Goal: Task Accomplishment & Management: Manage account settings

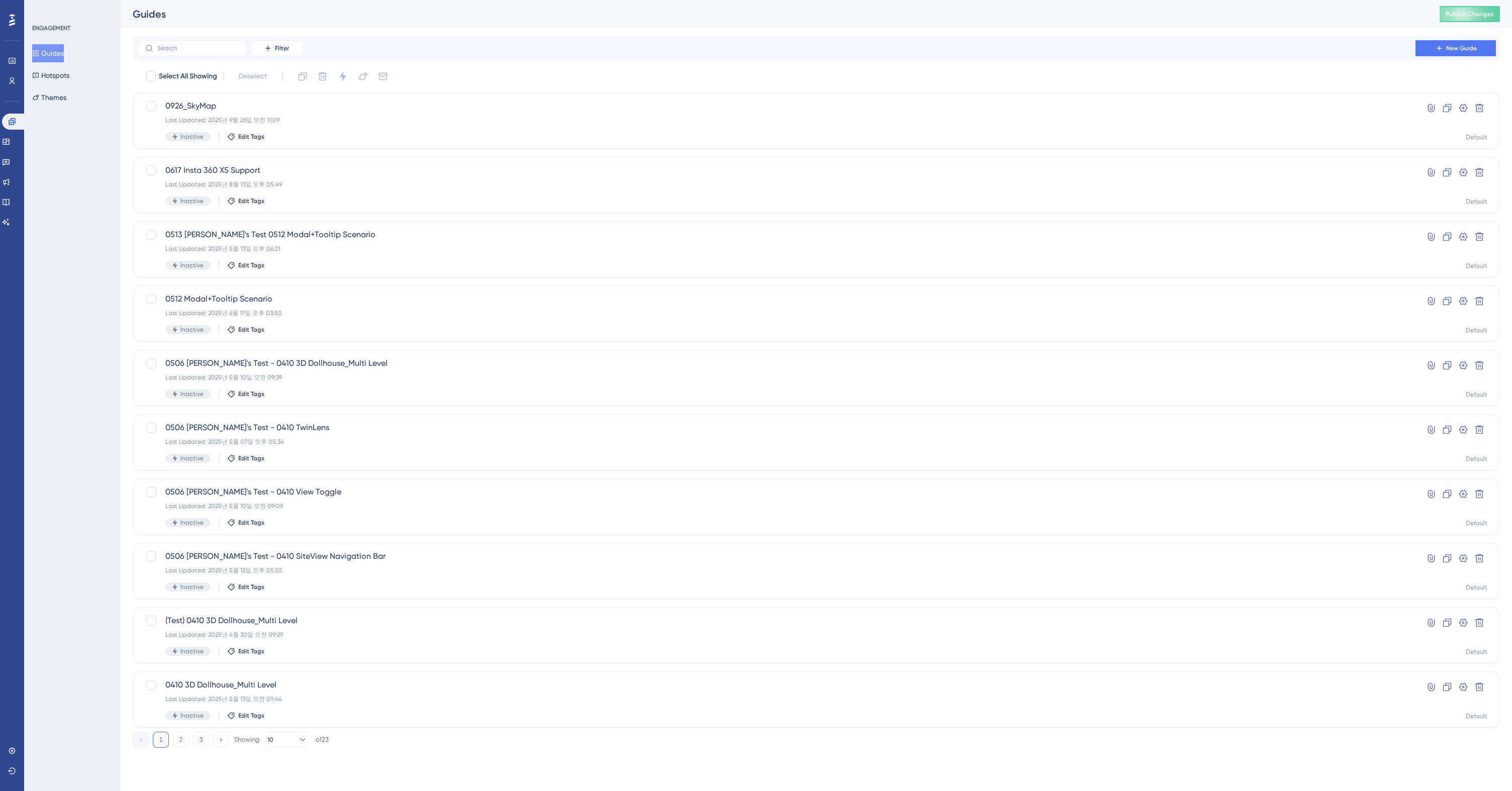
click at [492, 69] on div "Select All Showing Deselect" at bounding box center [821, 77] width 1355 height 16
click at [492, 108] on span "0926_SkyMap" at bounding box center [775, 105] width 1221 height 12
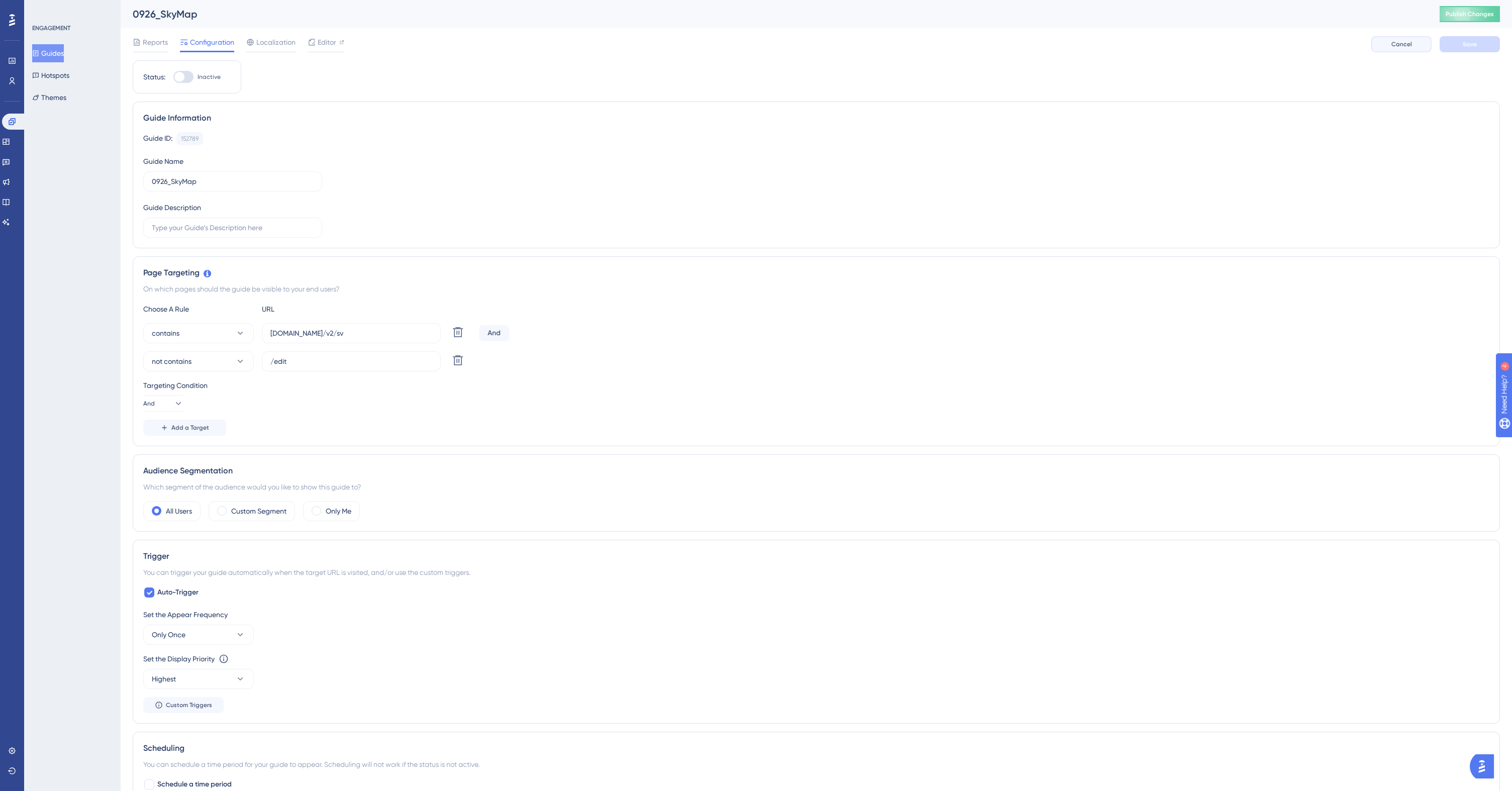
click at [1390, 45] on button "Cancel" at bounding box center [1401, 44] width 61 height 16
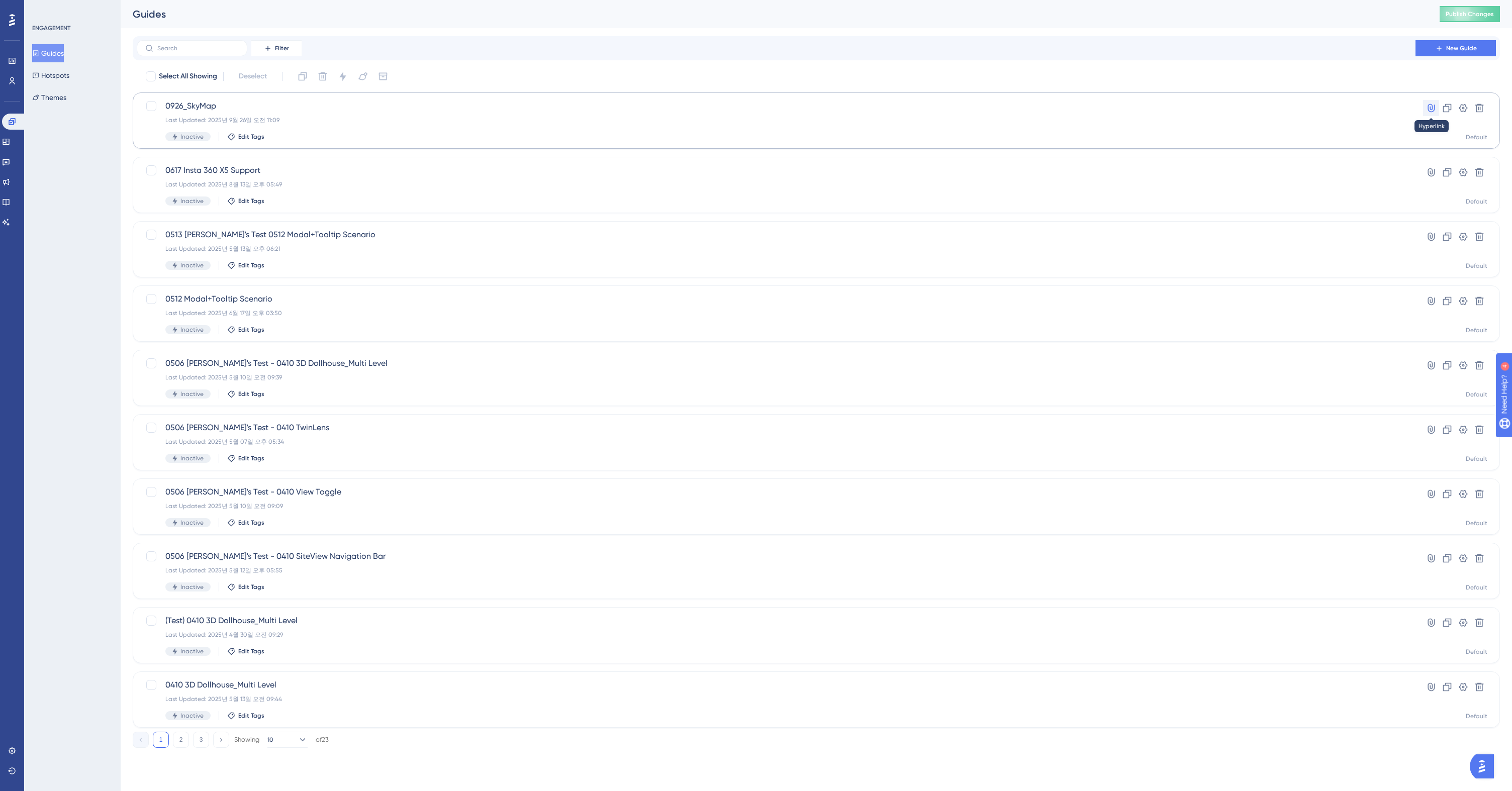
click at [1431, 106] on icon at bounding box center [1430, 108] width 10 height 10
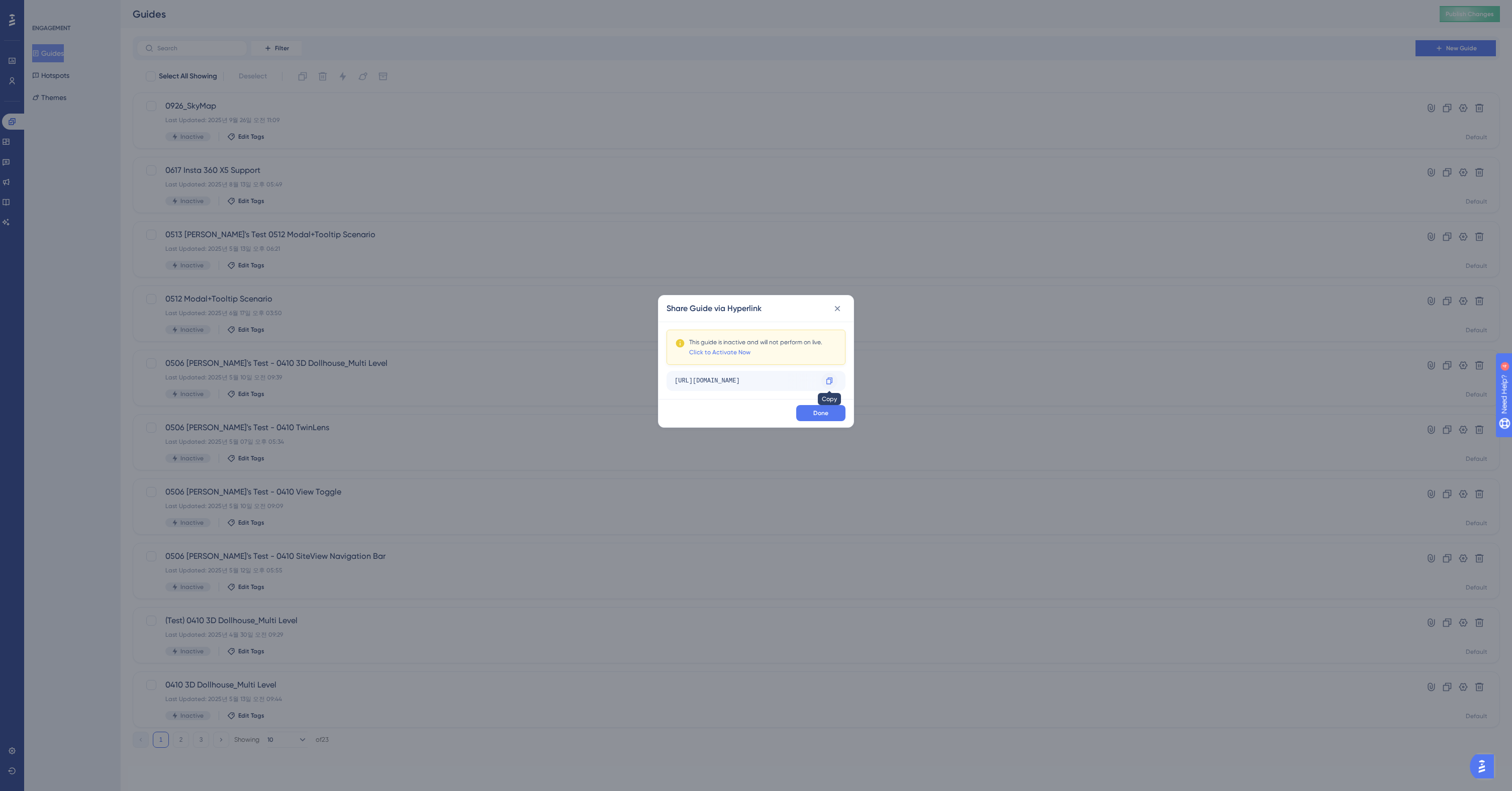
click at [827, 380] on icon at bounding box center [829, 381] width 8 height 8
drag, startPoint x: 852, startPoint y: 302, endPoint x: 847, endPoint y: 303, distance: 5.1
click at [852, 302] on div "Share Guide via Hyperlink" at bounding box center [756, 308] width 195 height 26
click at [838, 304] on icon at bounding box center [837, 308] width 10 height 10
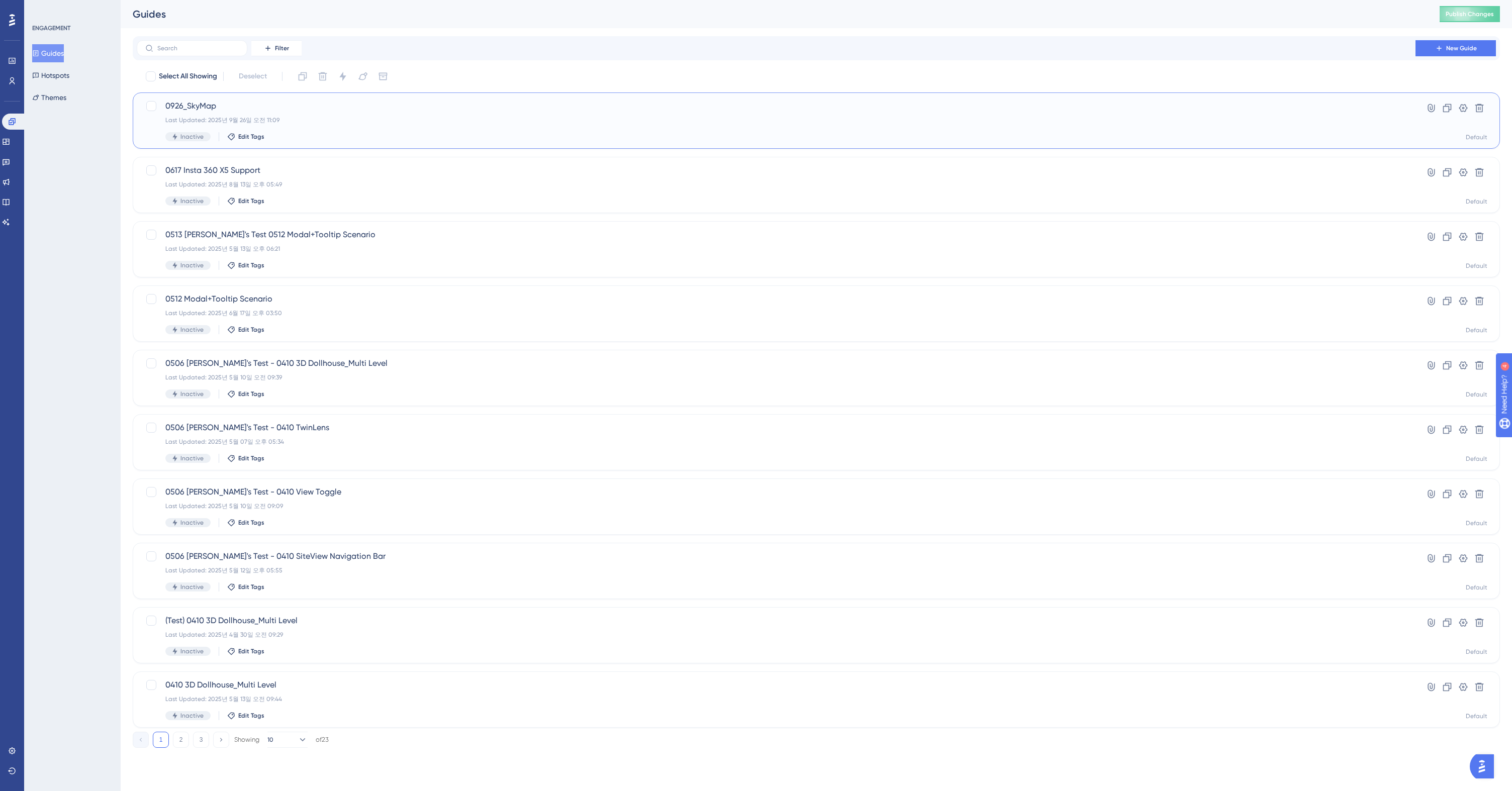
click at [312, 119] on div "Last Updated: 2025년 9월 26일 오전 11:09" at bounding box center [775, 120] width 1221 height 8
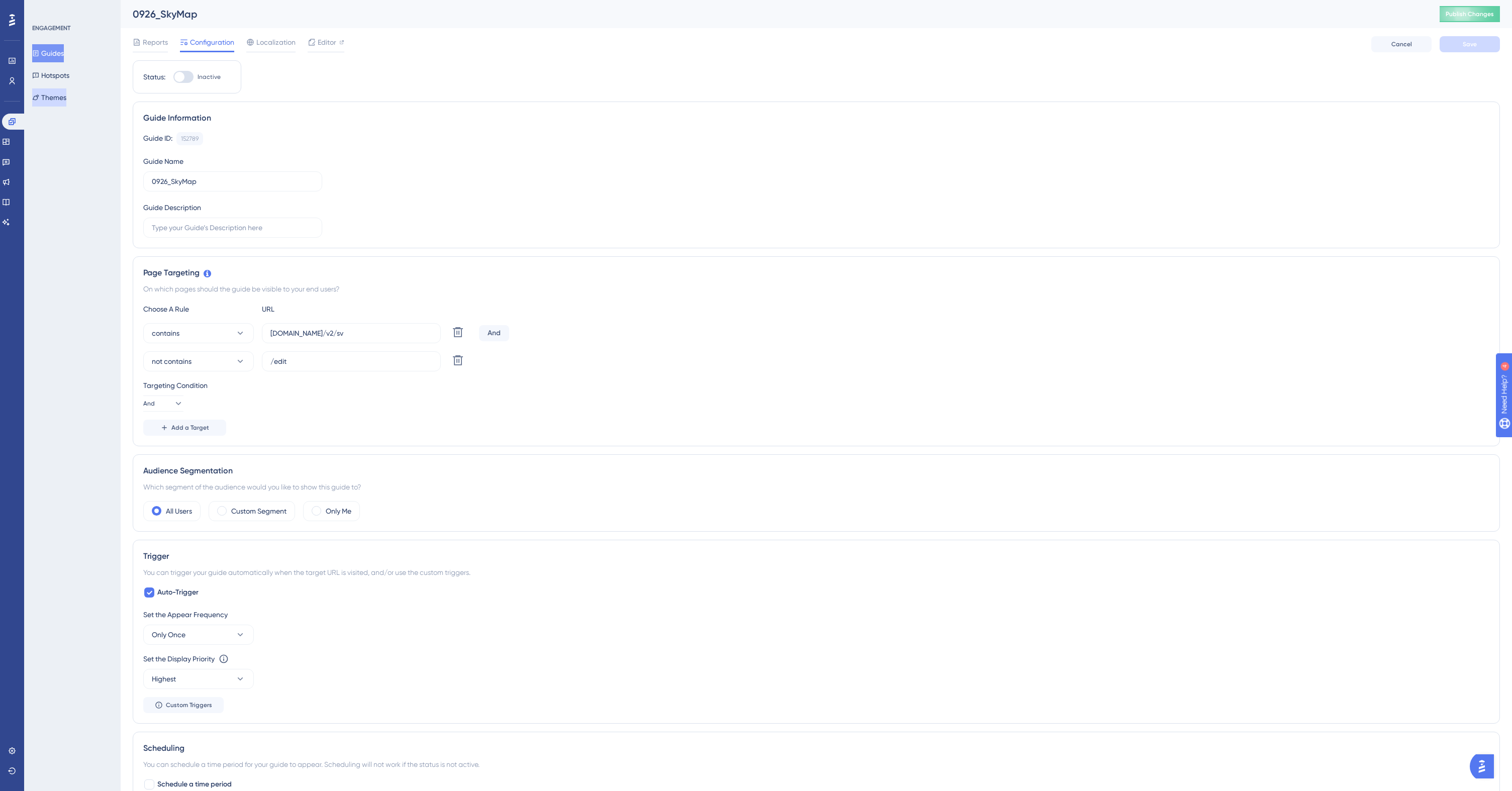
click at [67, 101] on button "Themes" at bounding box center [49, 98] width 34 height 18
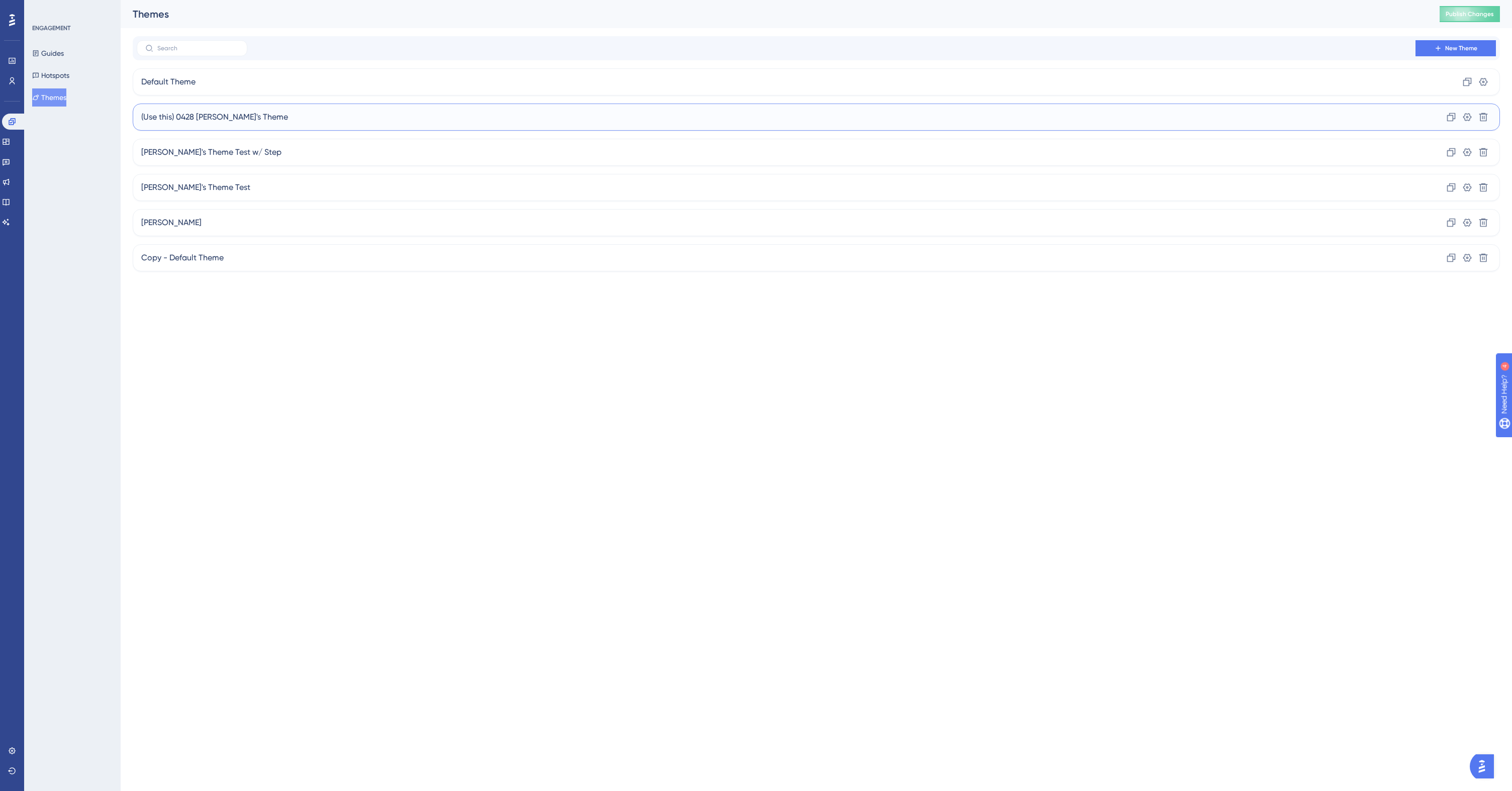
click at [1328, 115] on div "(Use this) 0428 [PERSON_NAME]'s Theme Clone Settings Delete" at bounding box center [815, 116] width 1367 height 27
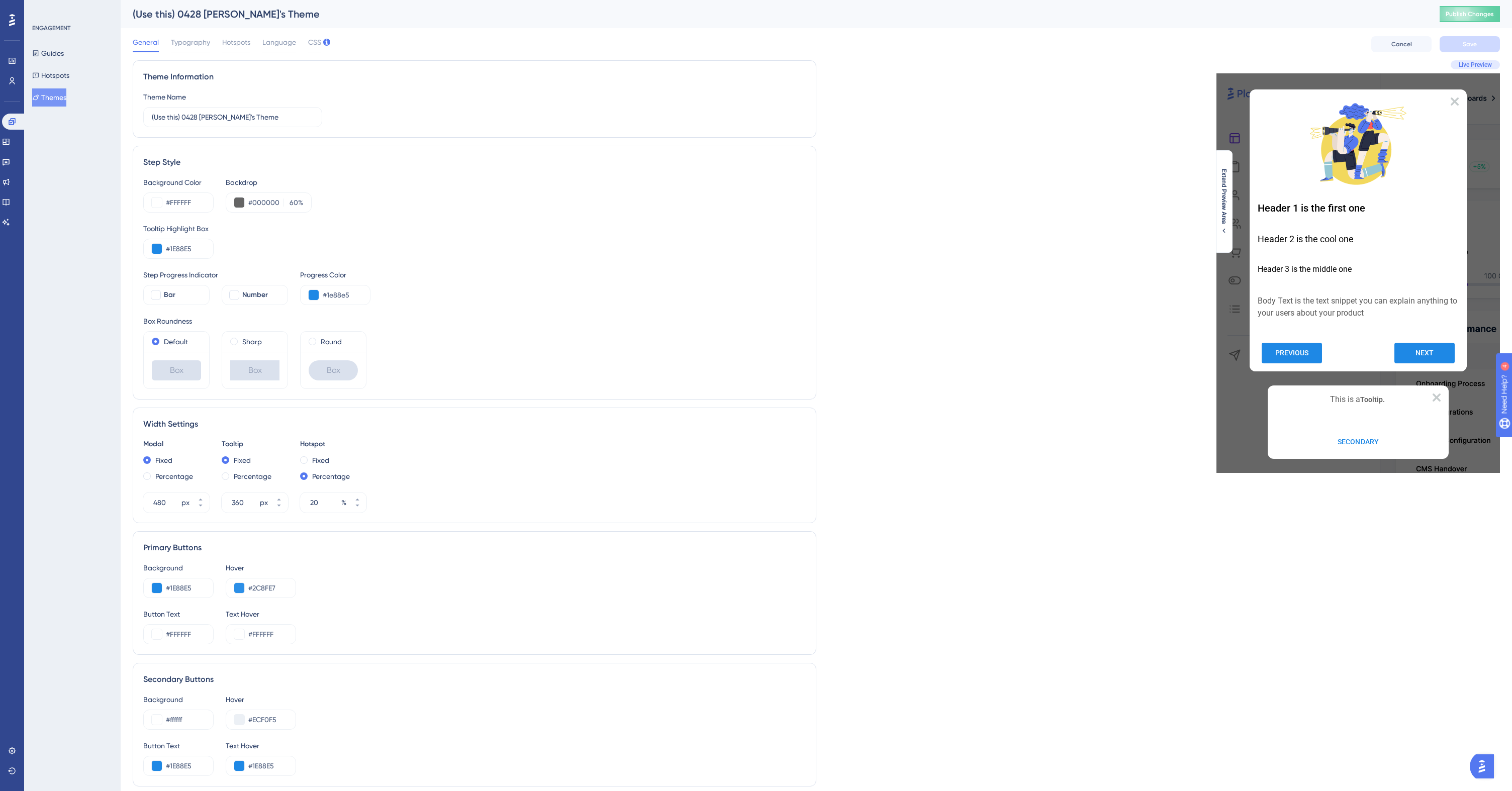
click at [1344, 350] on div "PREVIOUS" at bounding box center [1309, 352] width 97 height 21
click at [1315, 350] on button "PREVIOUS" at bounding box center [1291, 352] width 61 height 21
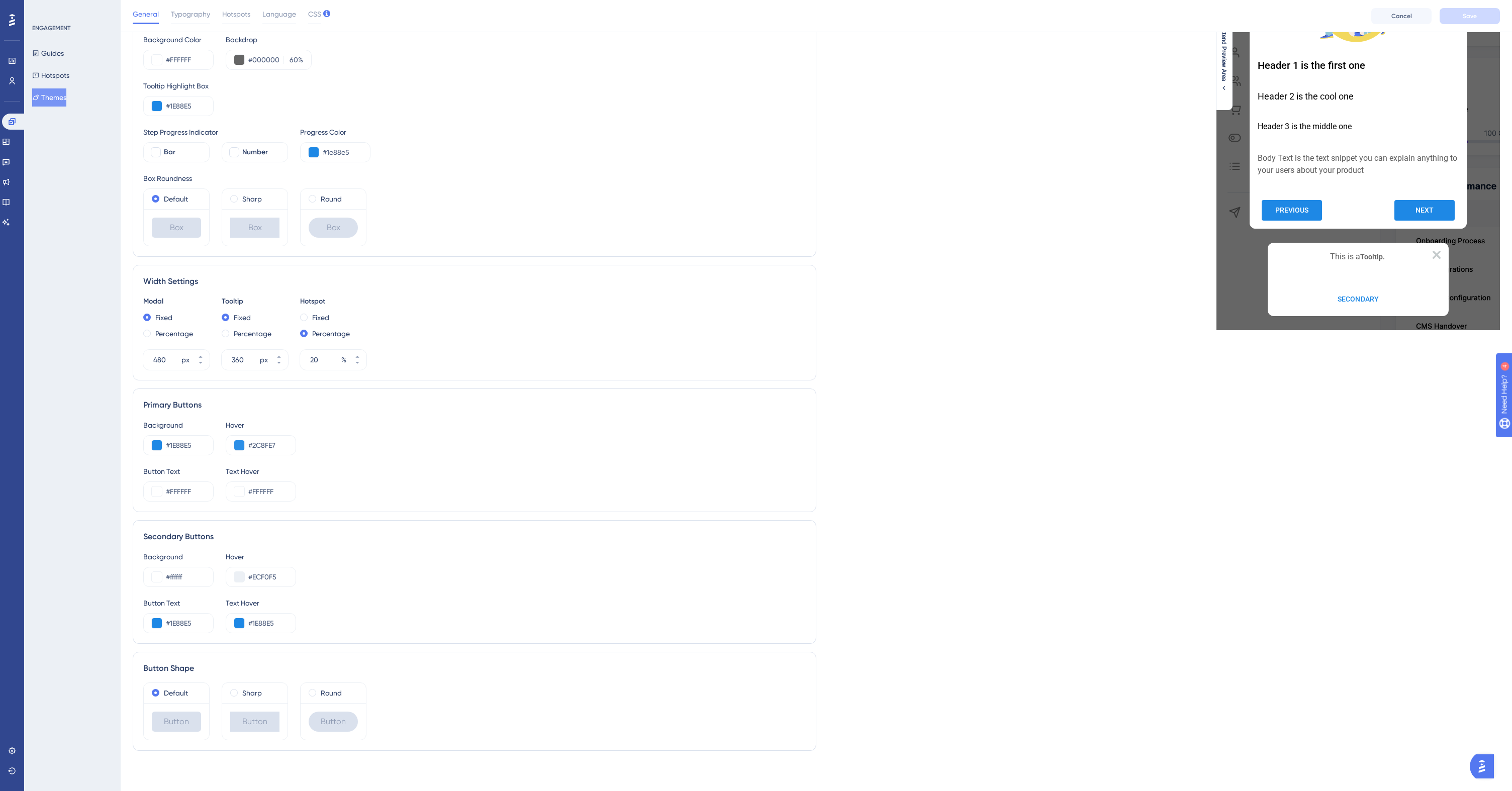
click at [259, 667] on div "Button Shape" at bounding box center [474, 668] width 662 height 12
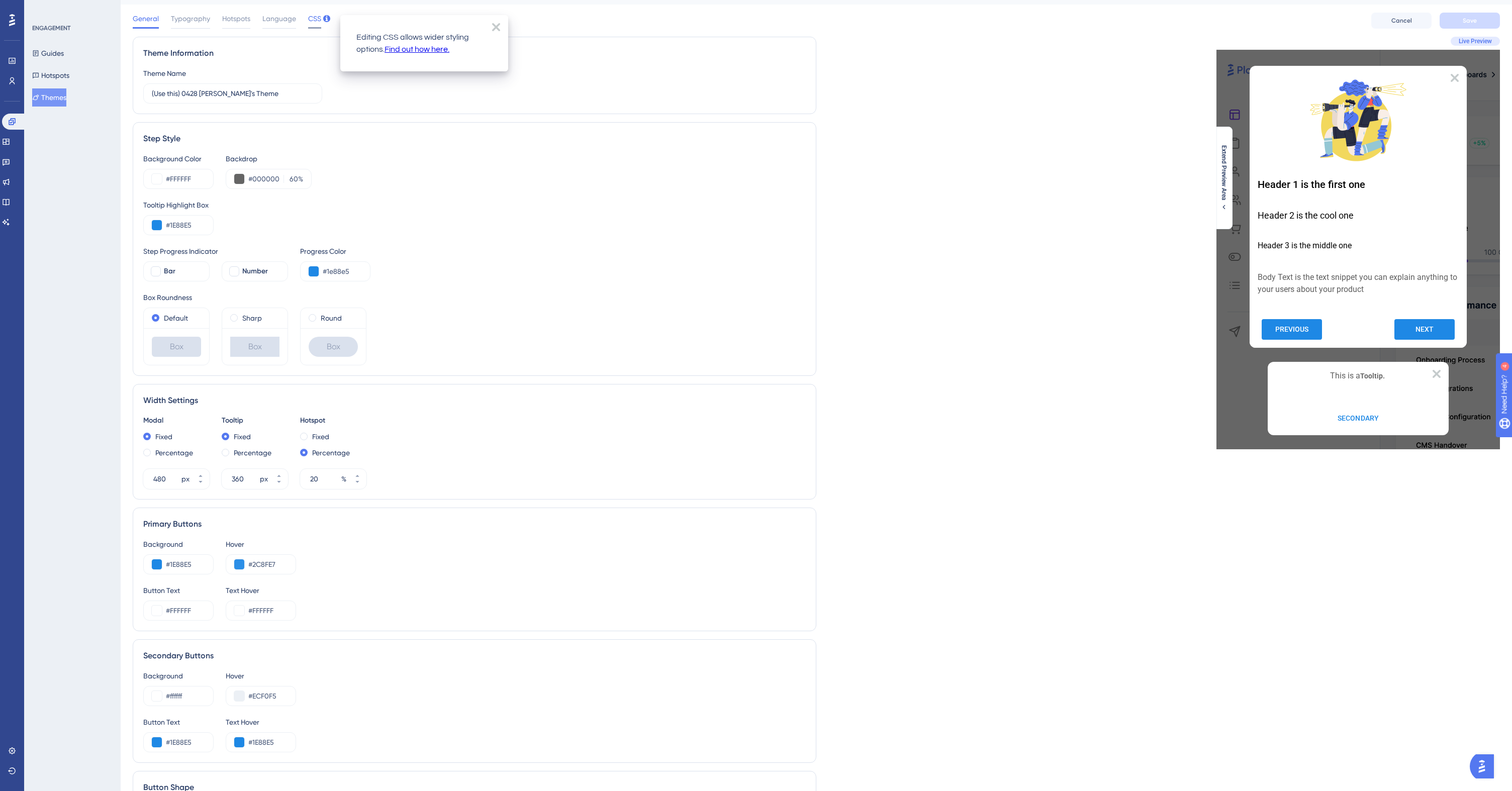
click at [311, 19] on span "CSS" at bounding box center [315, 19] width 13 height 12
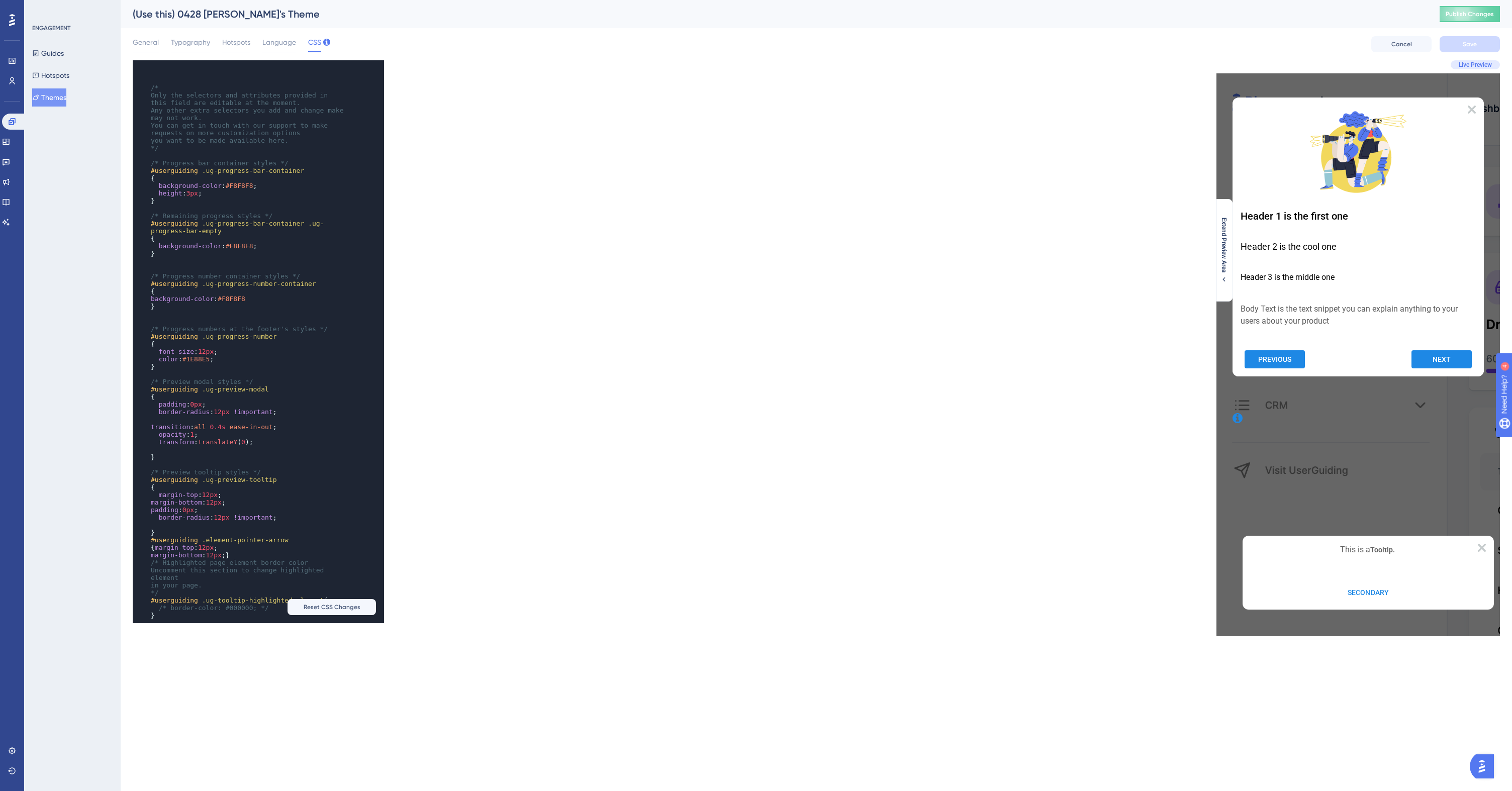
scroll to position [0, 0]
click at [61, 53] on button "Guides" at bounding box center [48, 53] width 32 height 18
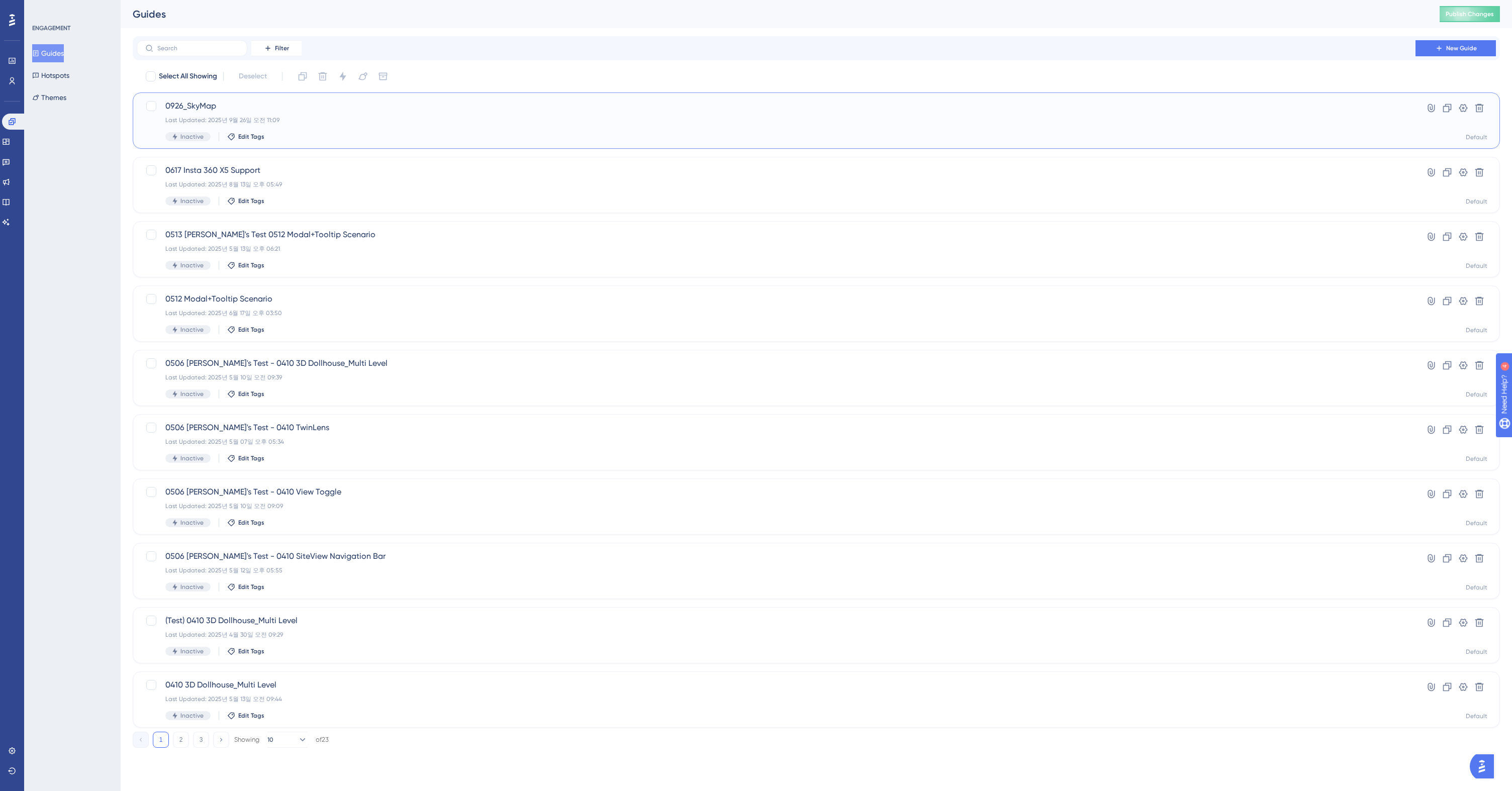
click at [309, 106] on span "0926_SkyMap" at bounding box center [775, 105] width 1221 height 12
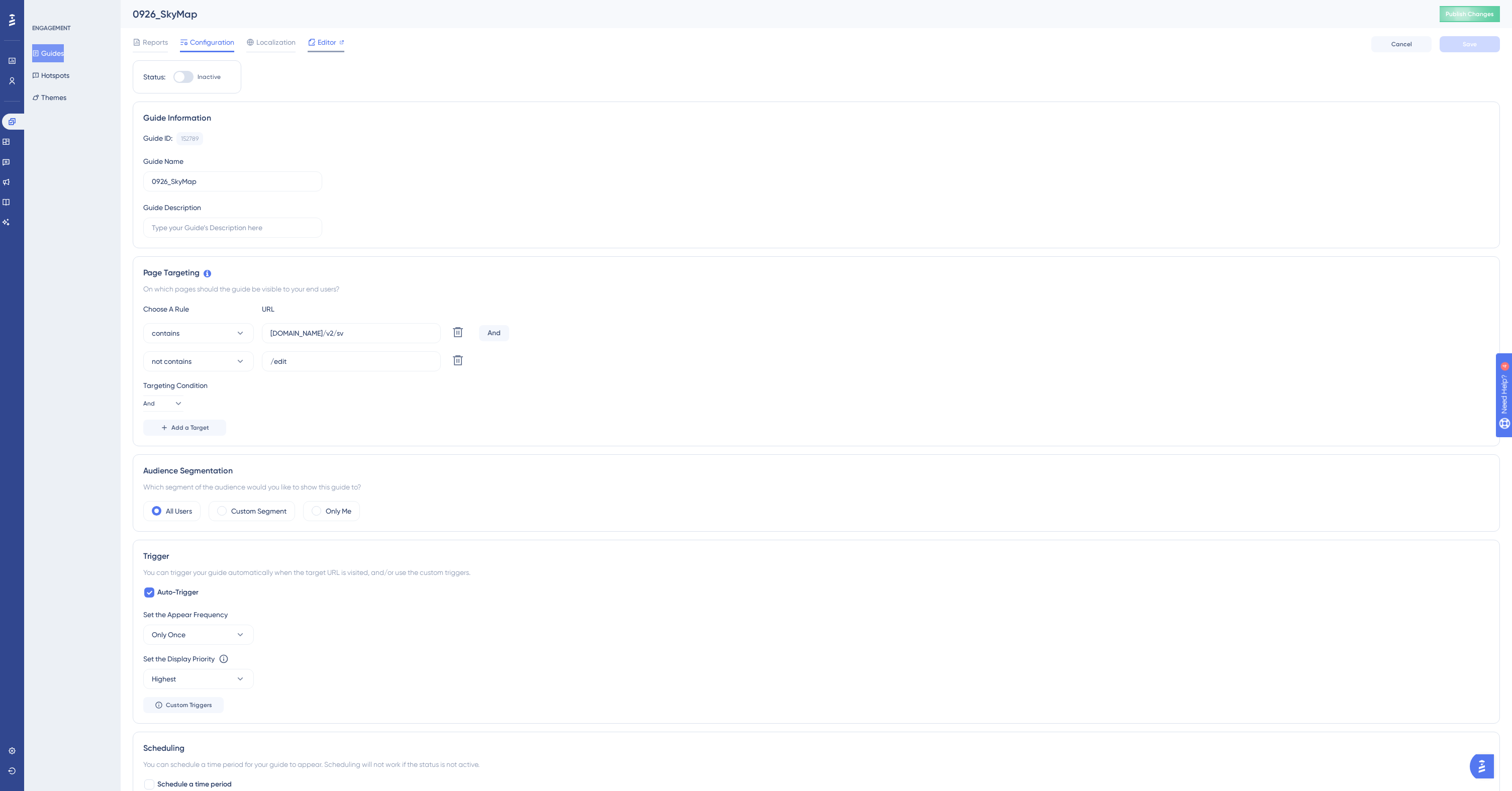
click at [324, 44] on span "Editor" at bounding box center [326, 42] width 19 height 12
click at [67, 99] on button "Themes" at bounding box center [49, 98] width 34 height 18
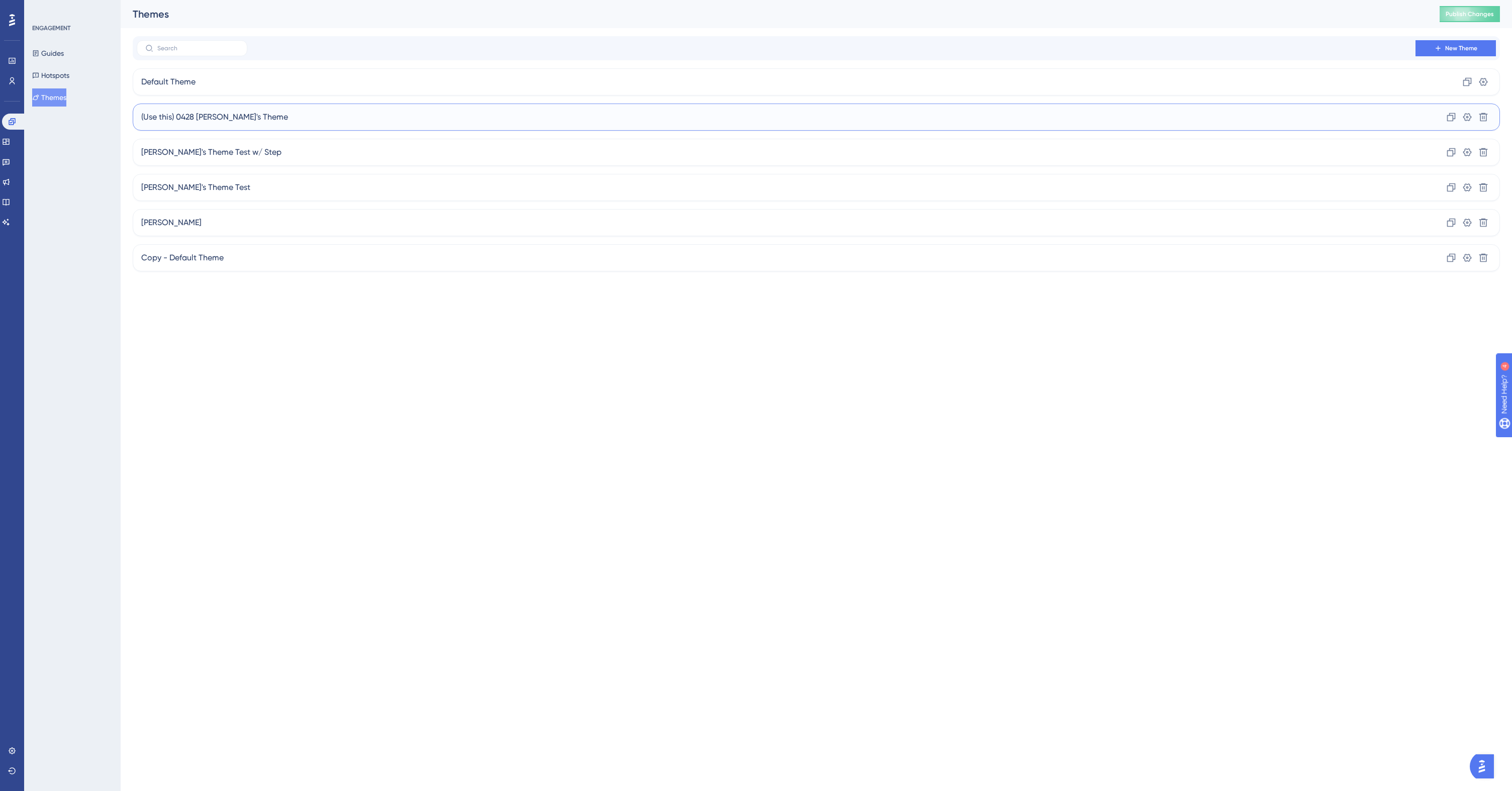
click at [1422, 118] on div "(Use this) 0428 [PERSON_NAME]'s Theme Clone Settings Delete" at bounding box center [815, 116] width 1367 height 27
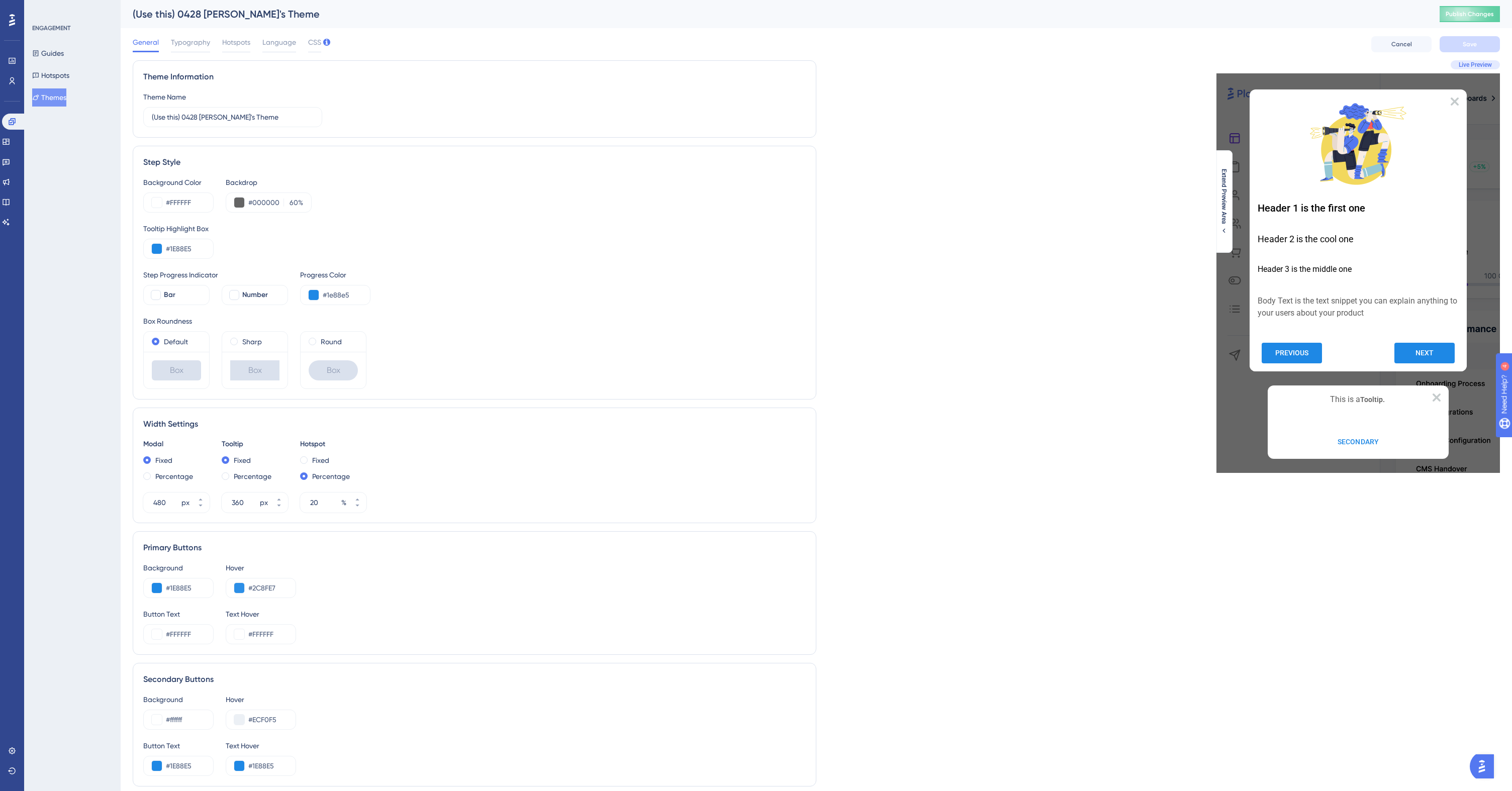
scroll to position [146, 0]
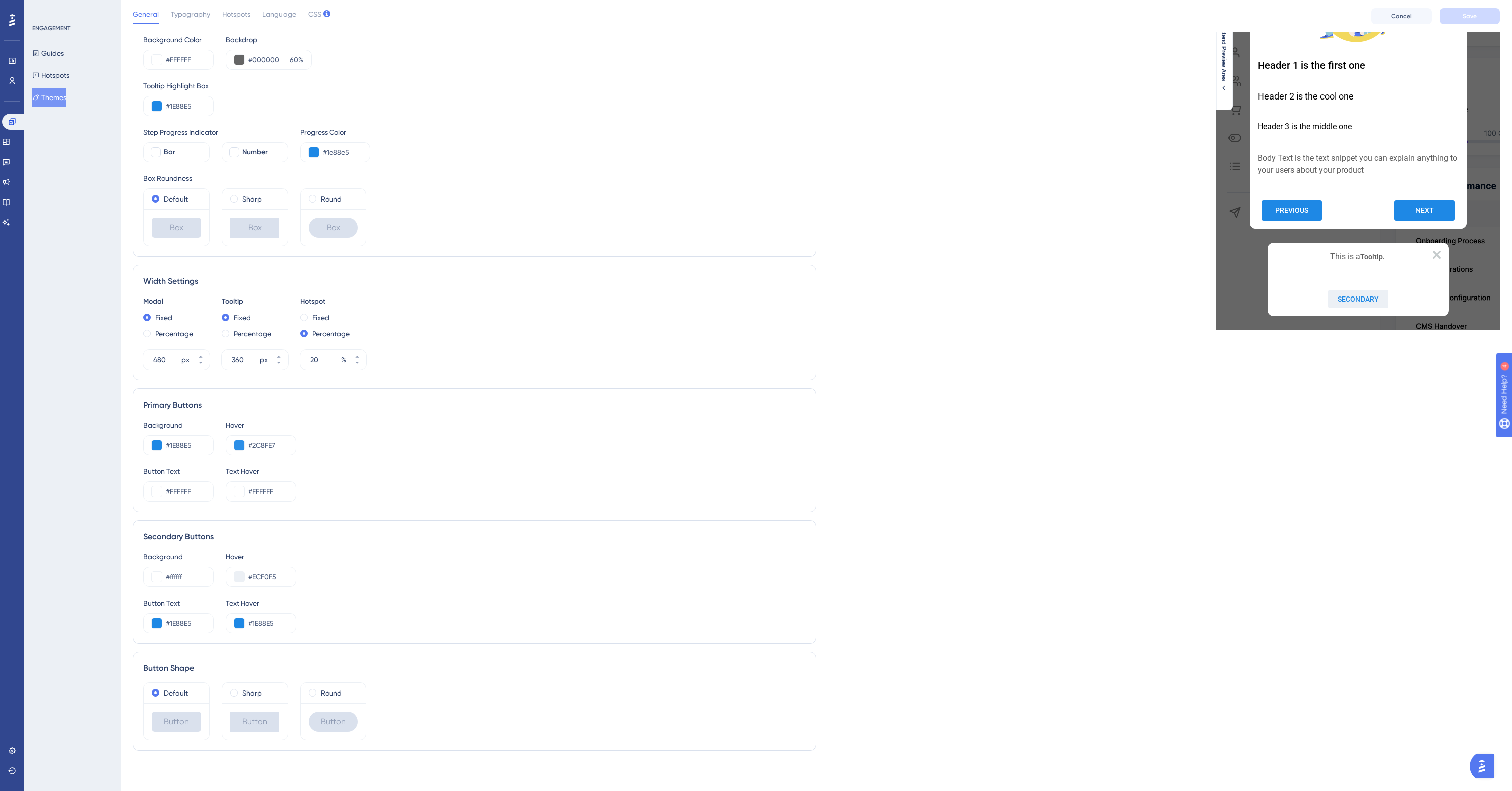
click at [1356, 296] on button "SECONDARY" at bounding box center [1358, 298] width 61 height 18
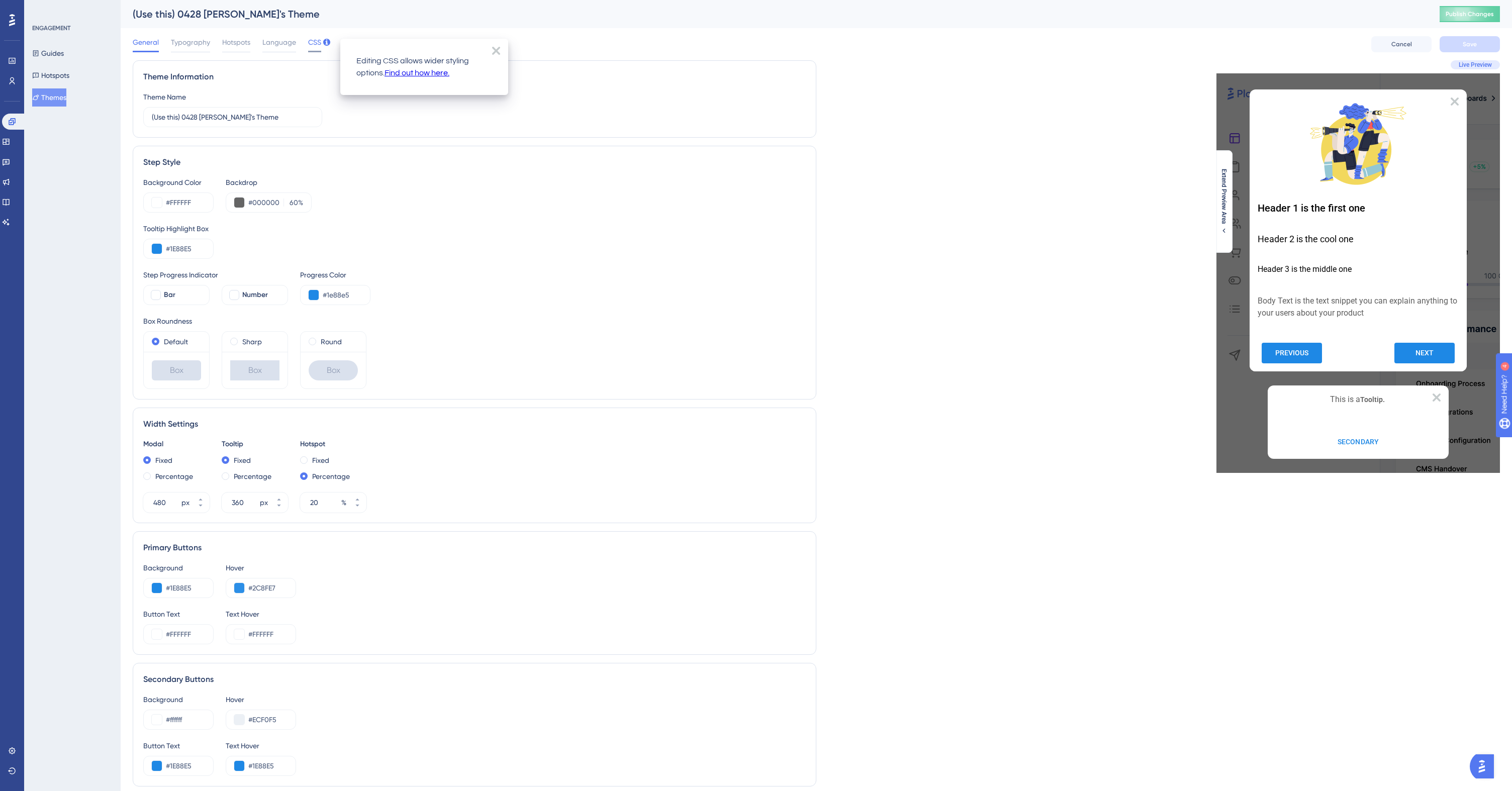
click at [315, 42] on span "CSS" at bounding box center [315, 42] width 13 height 12
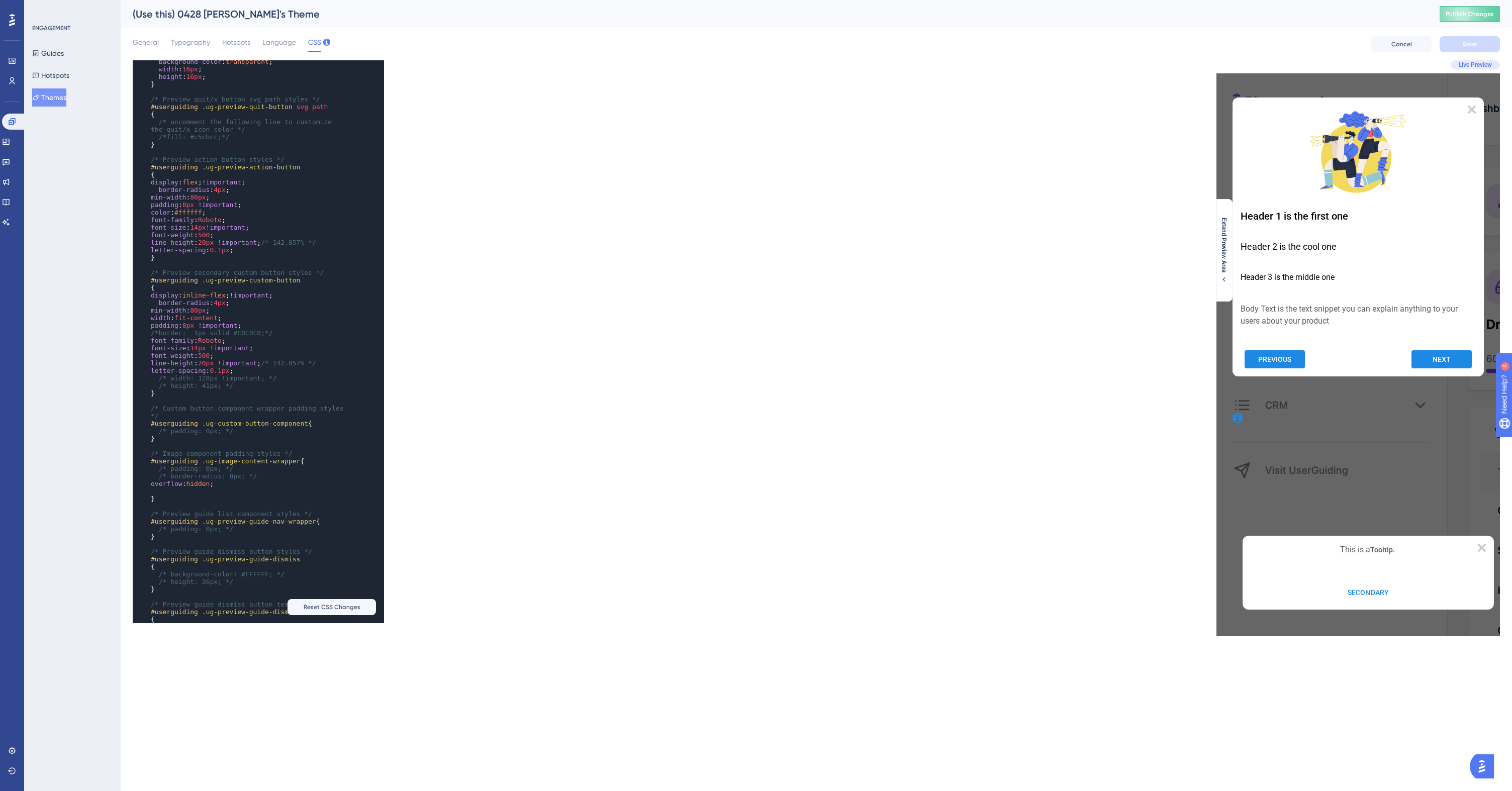
scroll to position [1209, 0]
click at [281, 354] on pre "font-weight : 500 ;" at bounding box center [248, 355] width 199 height 8
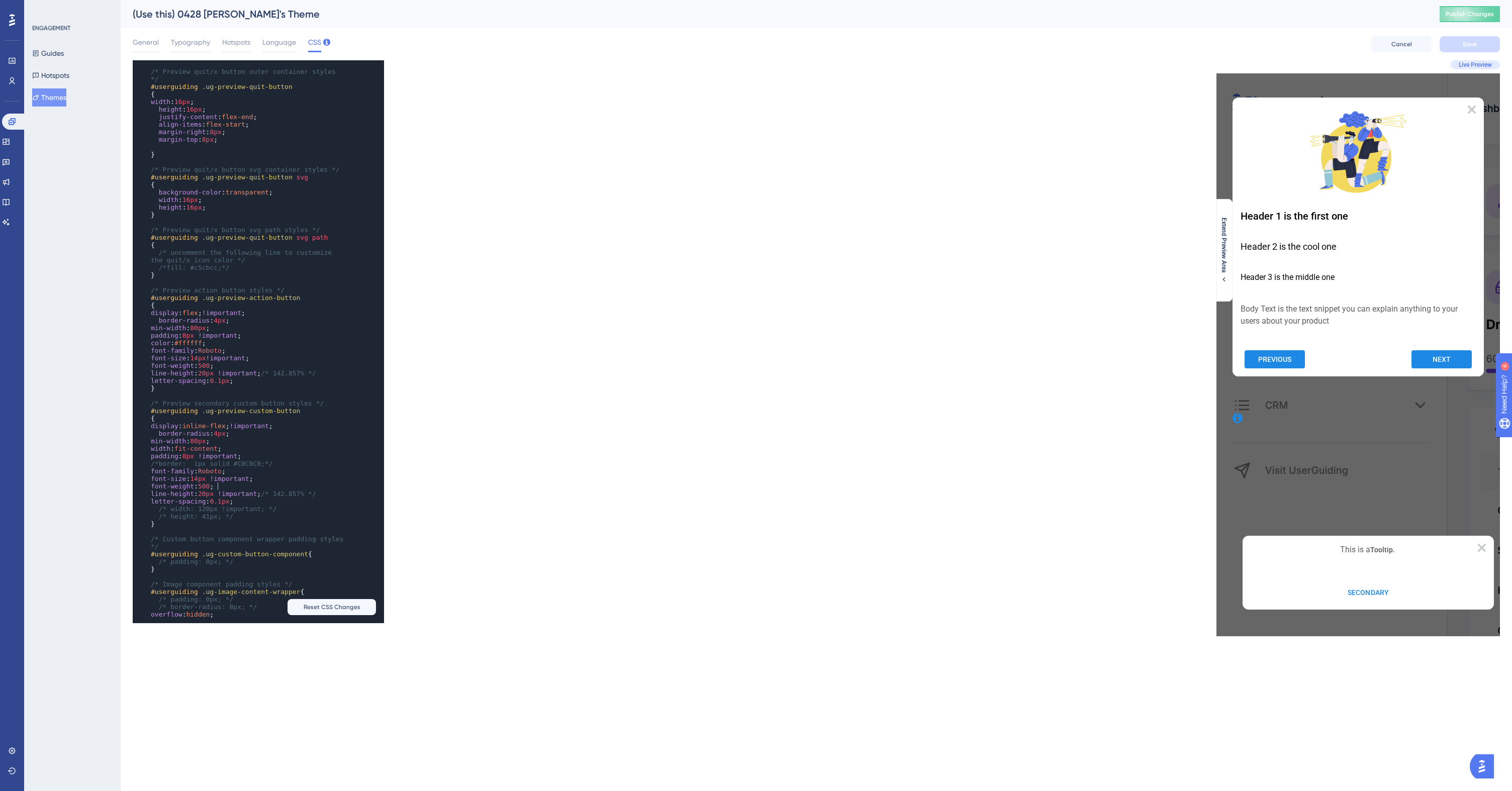
scroll to position [1077, 0]
click at [284, 349] on pre "font-family : Roboto ;" at bounding box center [248, 352] width 199 height 8
click at [286, 332] on pre "min-width : 80px ;" at bounding box center [248, 330] width 199 height 8
click at [291, 324] on pre "border-radius : 4px ;" at bounding box center [248, 322] width 199 height 8
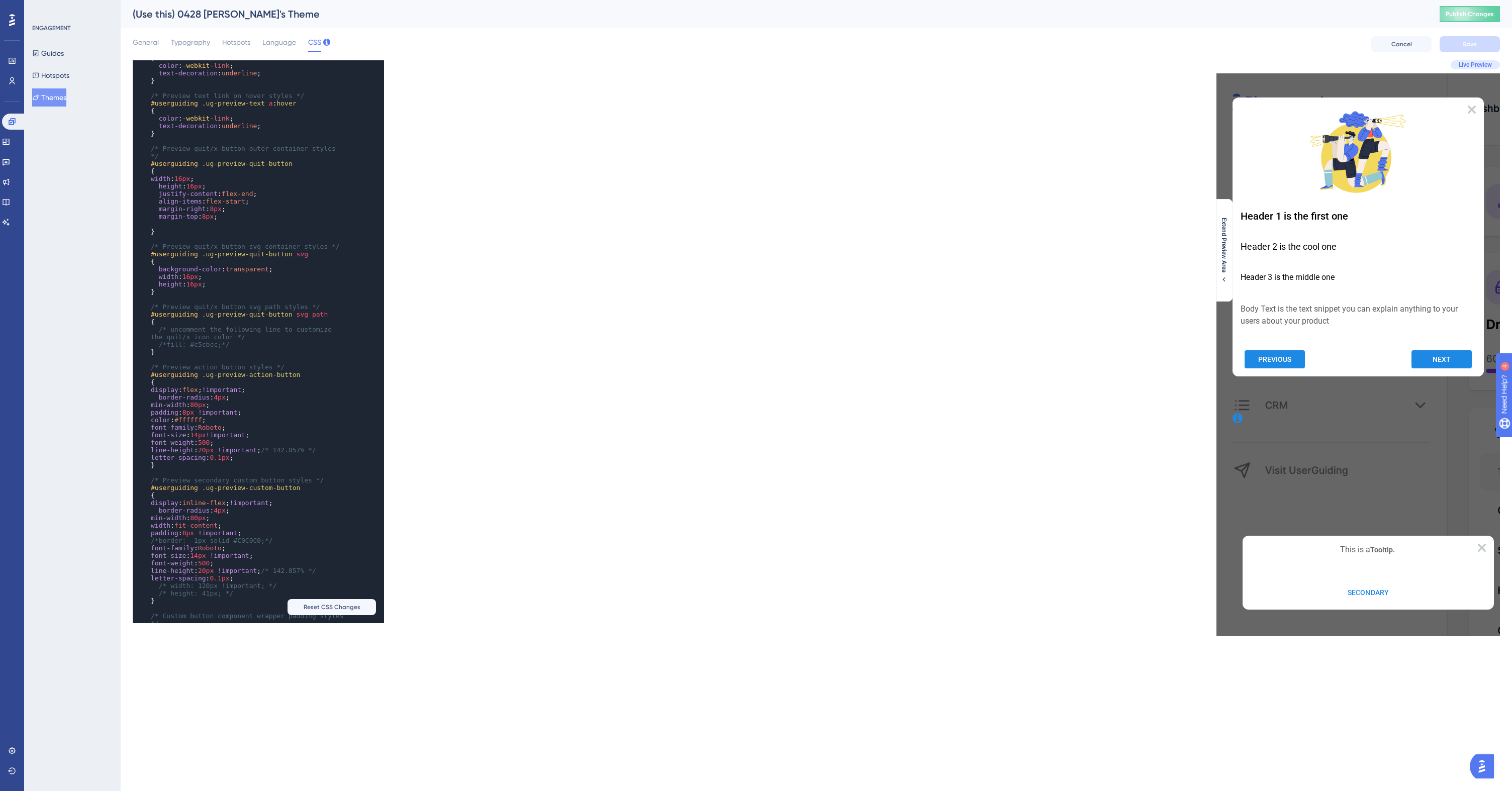
scroll to position [989, 0]
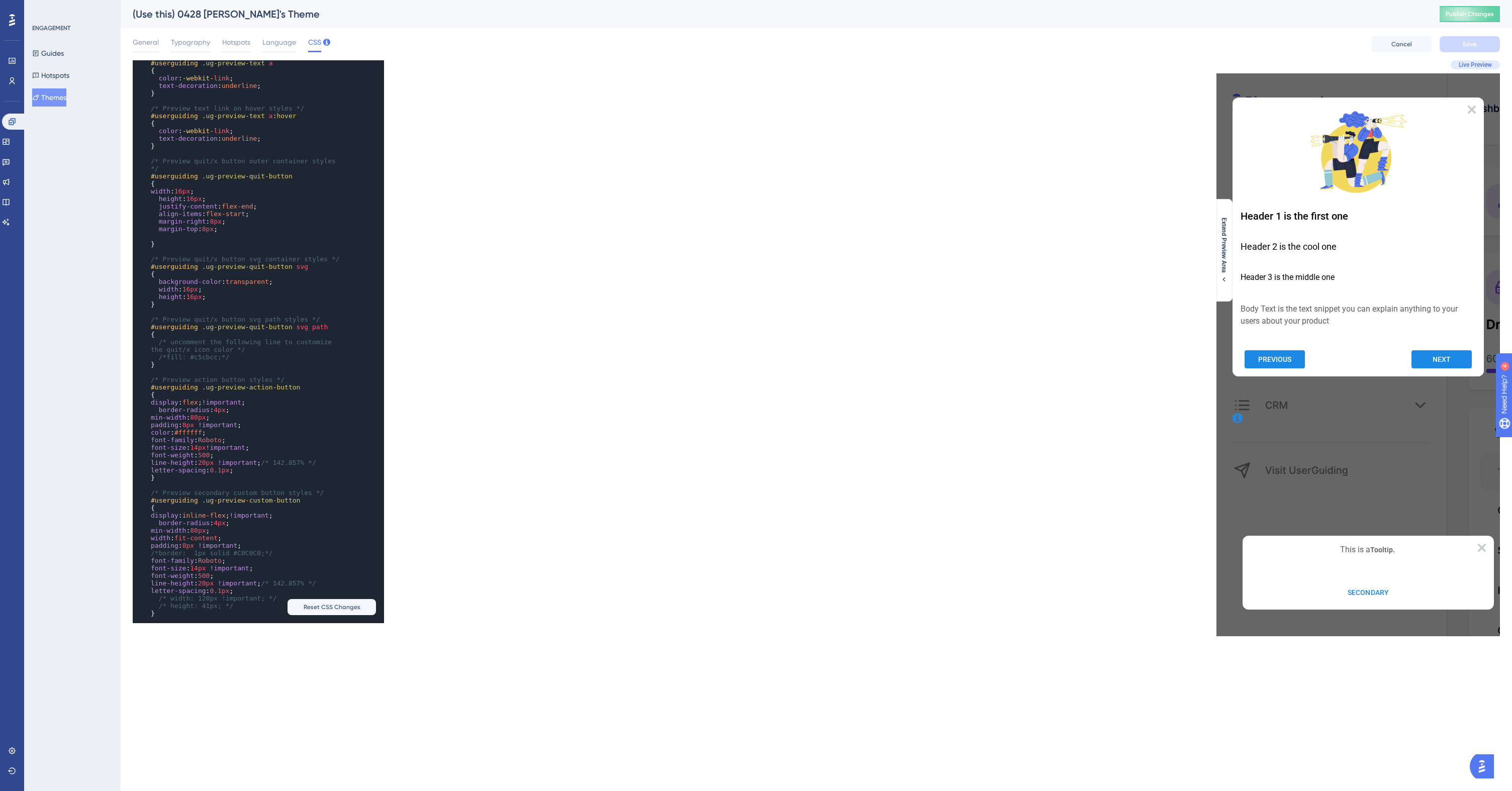
click at [319, 383] on pre "#userguiding .ug-preview-action-button" at bounding box center [248, 387] width 199 height 8
click at [255, 413] on pre "border-radius : 4px ;" at bounding box center [248, 410] width 199 height 8
click at [315, 389] on pre "#userguiding .ug-preview-action-button" at bounding box center [248, 387] width 199 height 8
click at [276, 407] on pre "border-radius : 4px ;" at bounding box center [248, 410] width 199 height 8
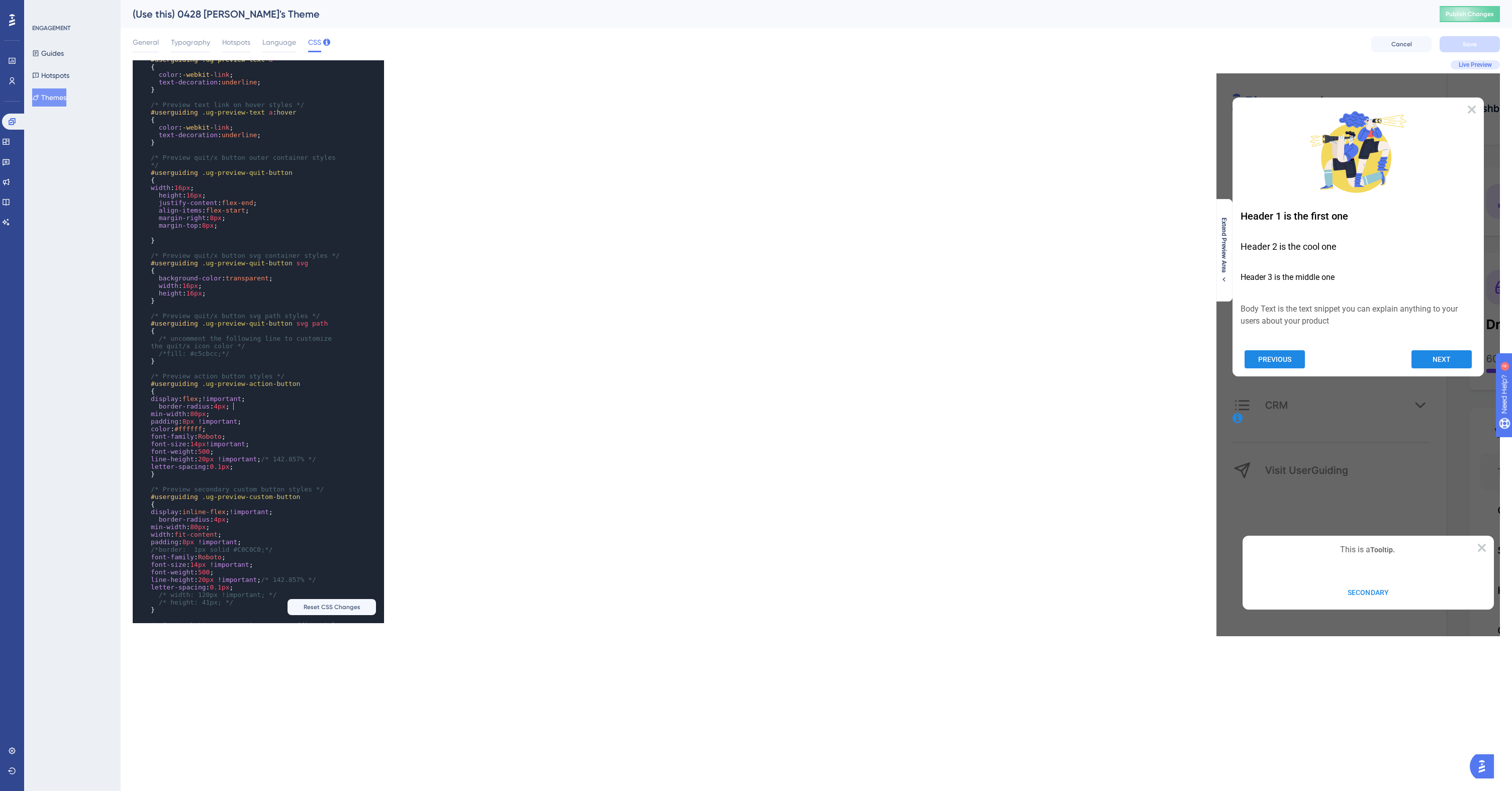
click at [288, 470] on pre "letter-spacing : 0.1px ;" at bounding box center [248, 467] width 199 height 8
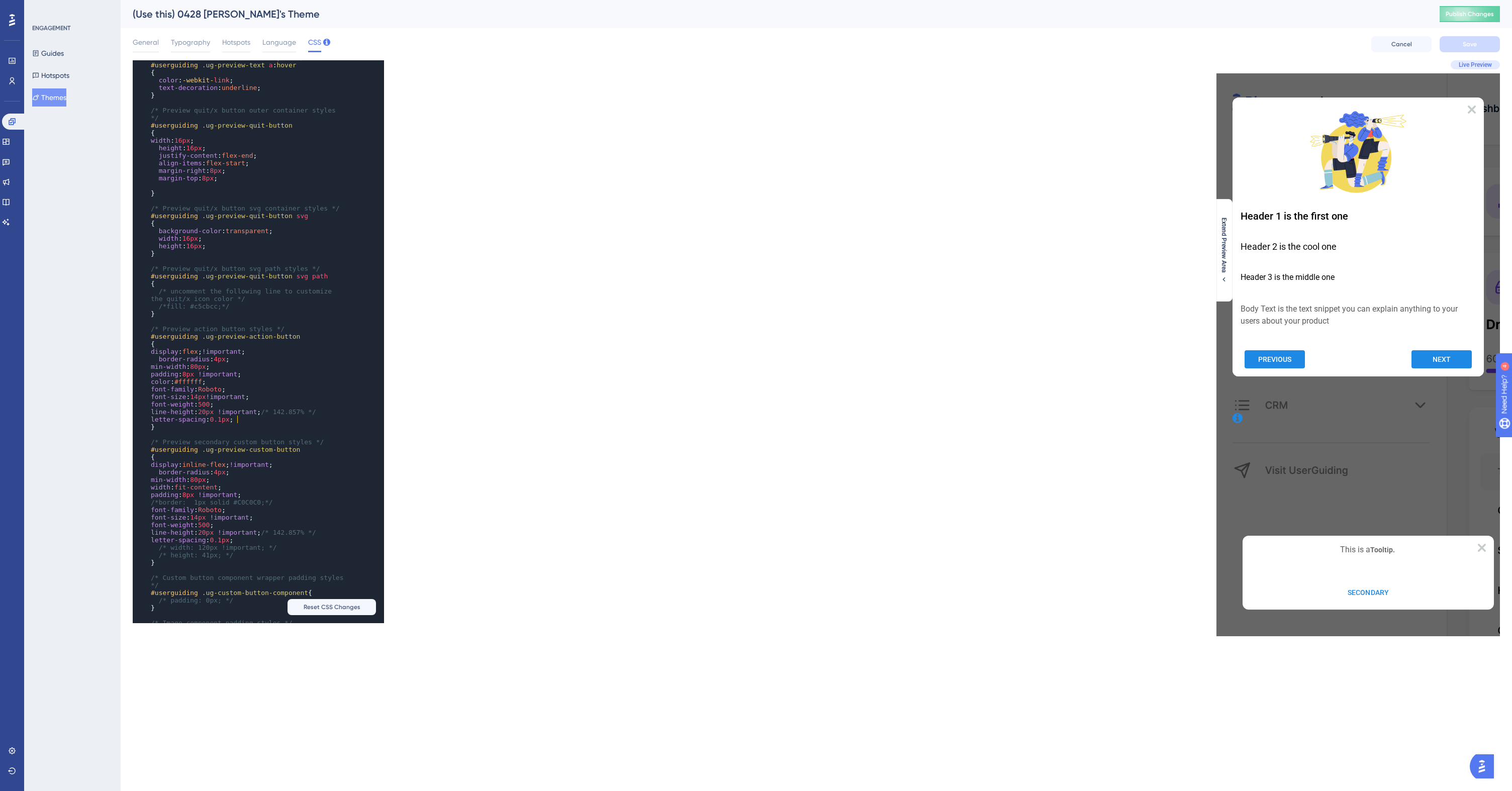
click at [291, 502] on pre "/*border: 1px solid #C0C0C0;*/" at bounding box center [248, 502] width 199 height 8
type textarea "/*border: 1px solid #C0C0C0;*/"
type textarea "/*"
click at [284, 498] on pre "border : 1px solid #C0C0C0 ;" at bounding box center [248, 502] width 199 height 8
click at [1312, 49] on div "General Typography Hotspots Language CSS Cancel Save" at bounding box center [815, 44] width 1367 height 32
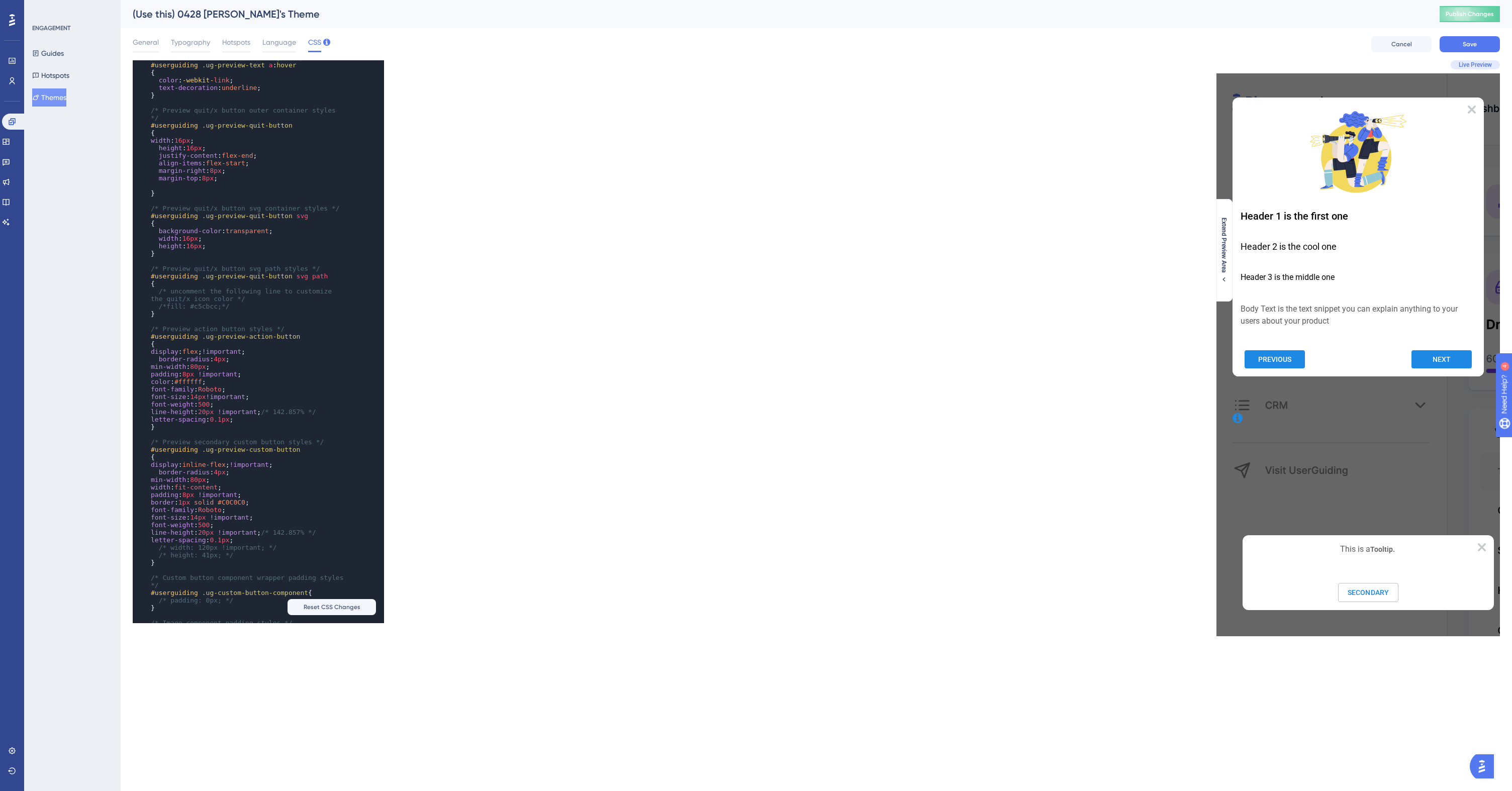
drag, startPoint x: 1221, startPoint y: 284, endPoint x: 579, endPoint y: 211, distance: 646.1
click at [1221, 284] on div "Extend Preview Area" at bounding box center [1224, 250] width 16 height 102
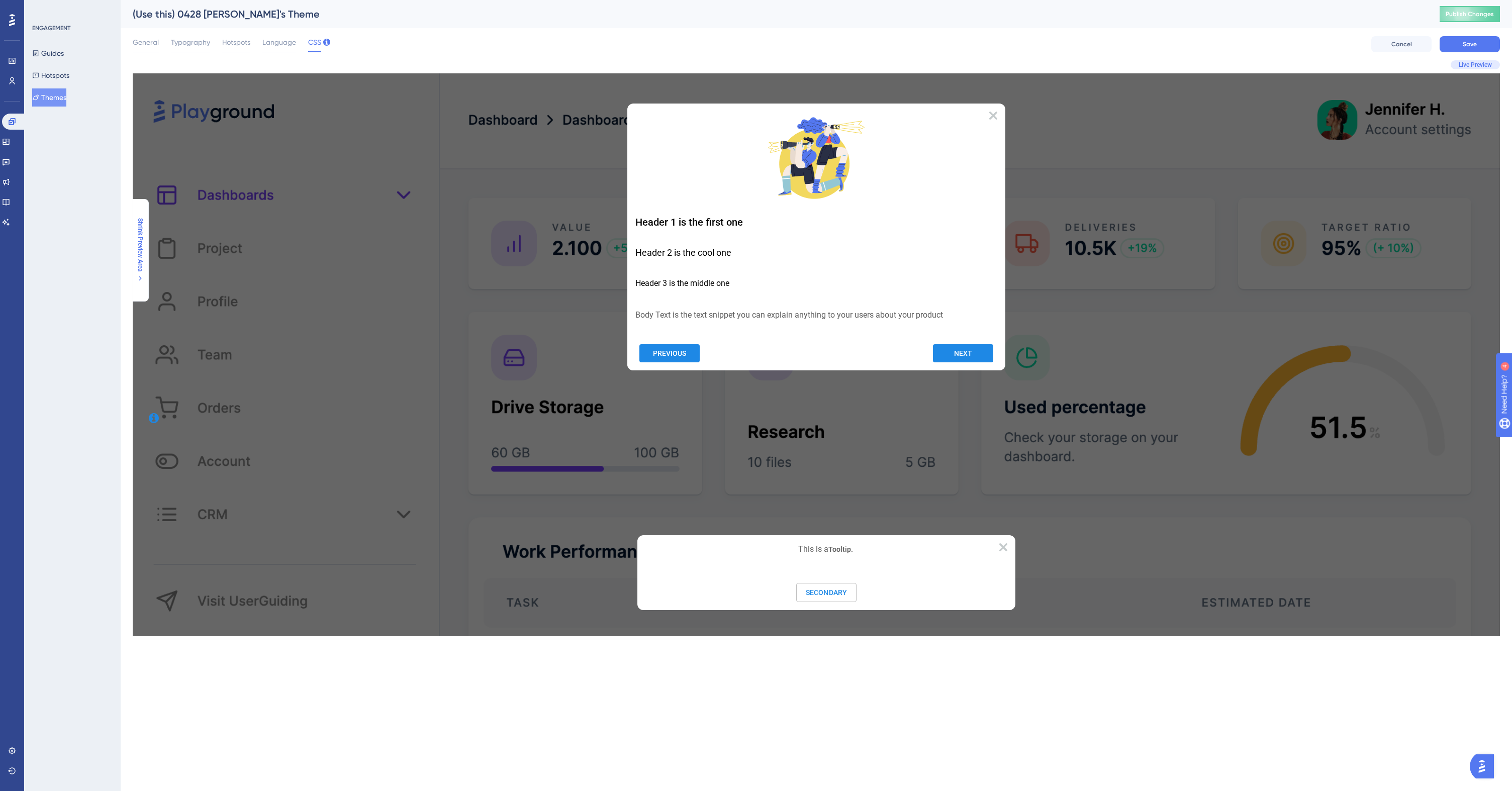
click at [137, 240] on span "Shrink Preview Area" at bounding box center [140, 245] width 8 height 54
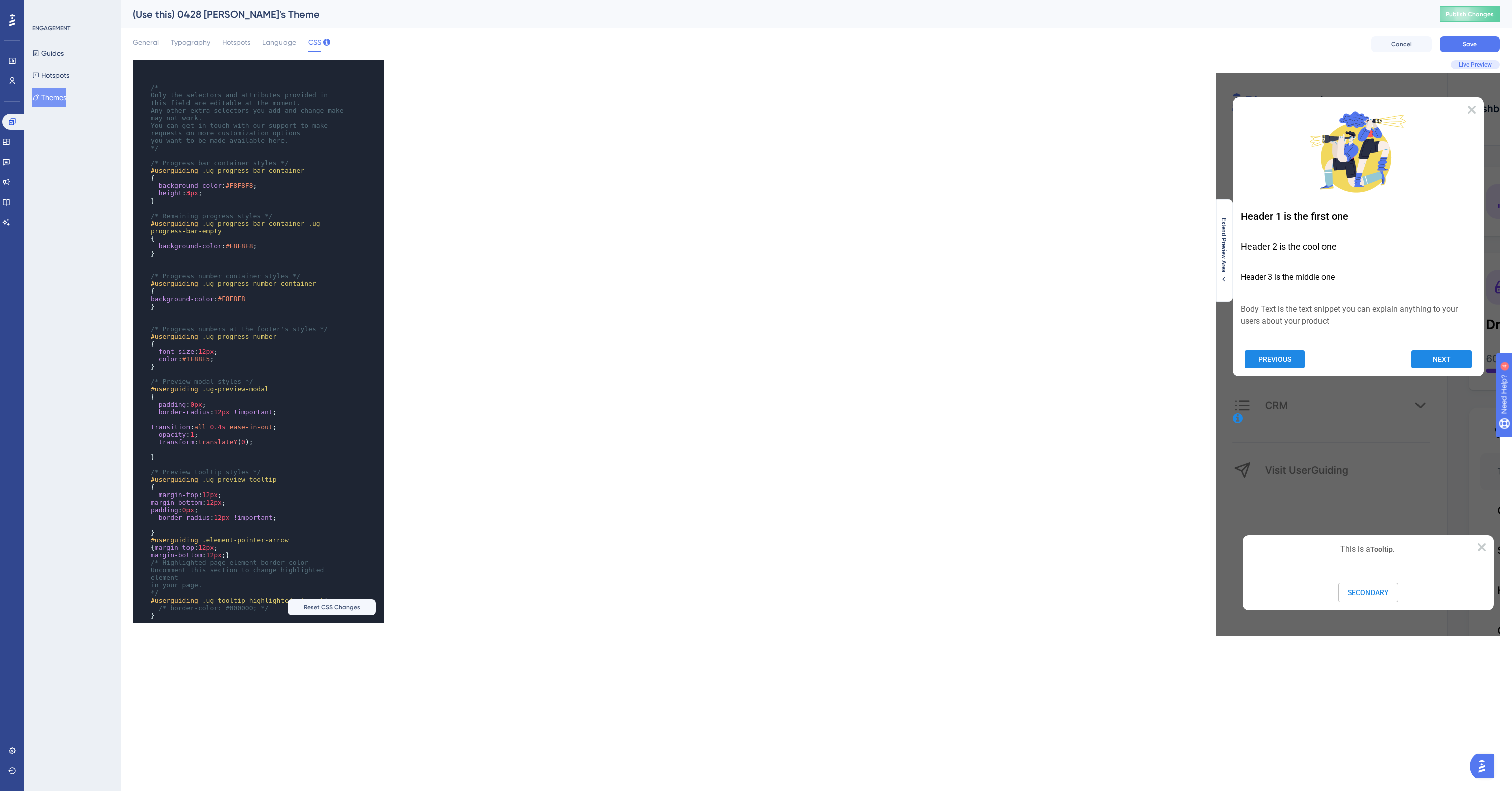
click at [324, 478] on pre "#userguiding .ug-preview-tooltip" at bounding box center [248, 480] width 199 height 8
click at [1471, 44] on span "Save" at bounding box center [1469, 44] width 14 height 8
click at [1338, 22] on div "(Use this) 0428 [PERSON_NAME]'s Theme Publish Changes" at bounding box center [816, 14] width 1392 height 28
click at [60, 53] on button "Guides" at bounding box center [48, 53] width 32 height 18
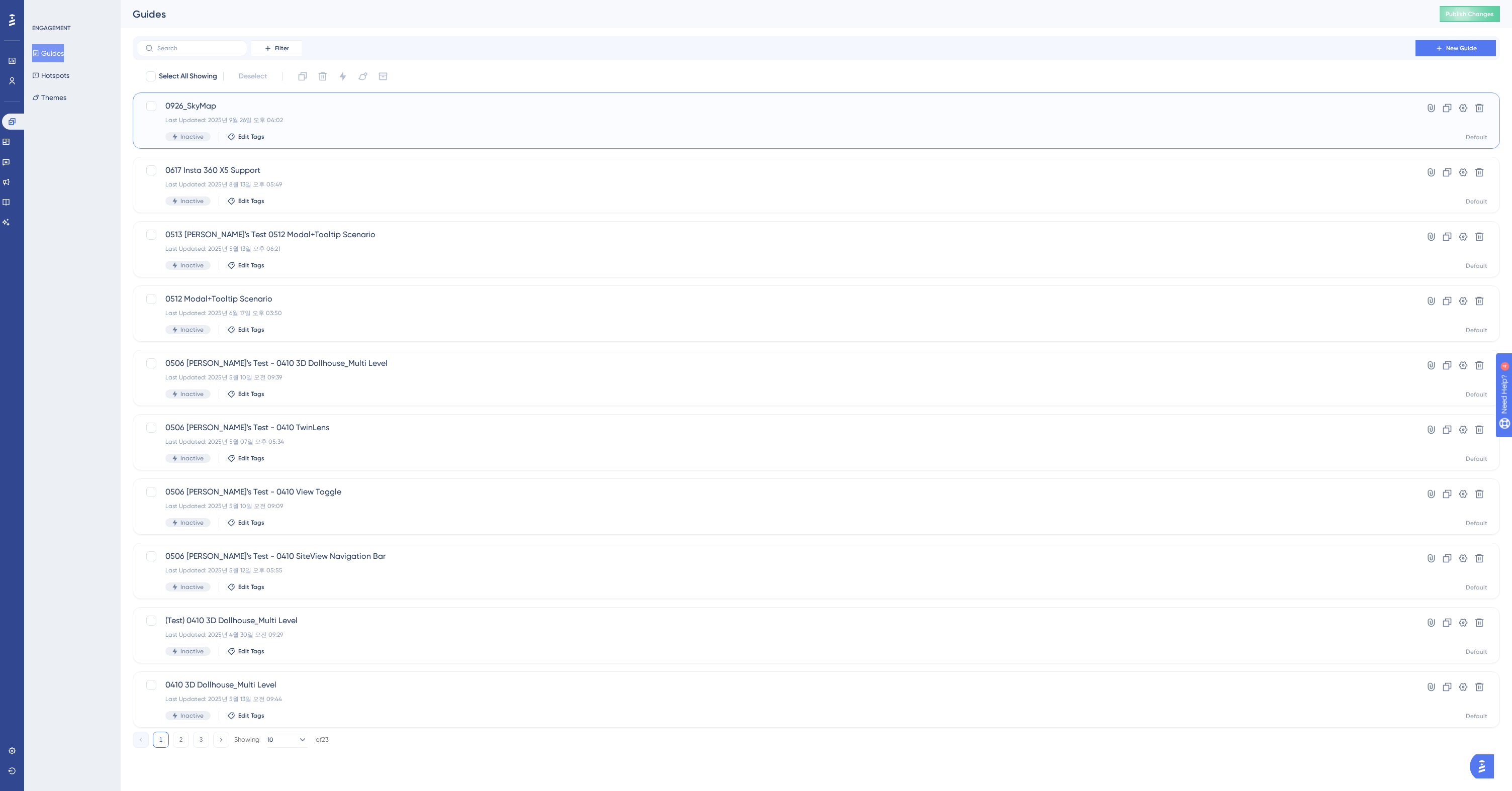
click at [1387, 104] on div "0926_SkyMap Last Updated: 2025년 9월 26일 오후 04:02 Inactive Edit Tags Hyperlink Cl…" at bounding box center [816, 119] width 1342 height 41
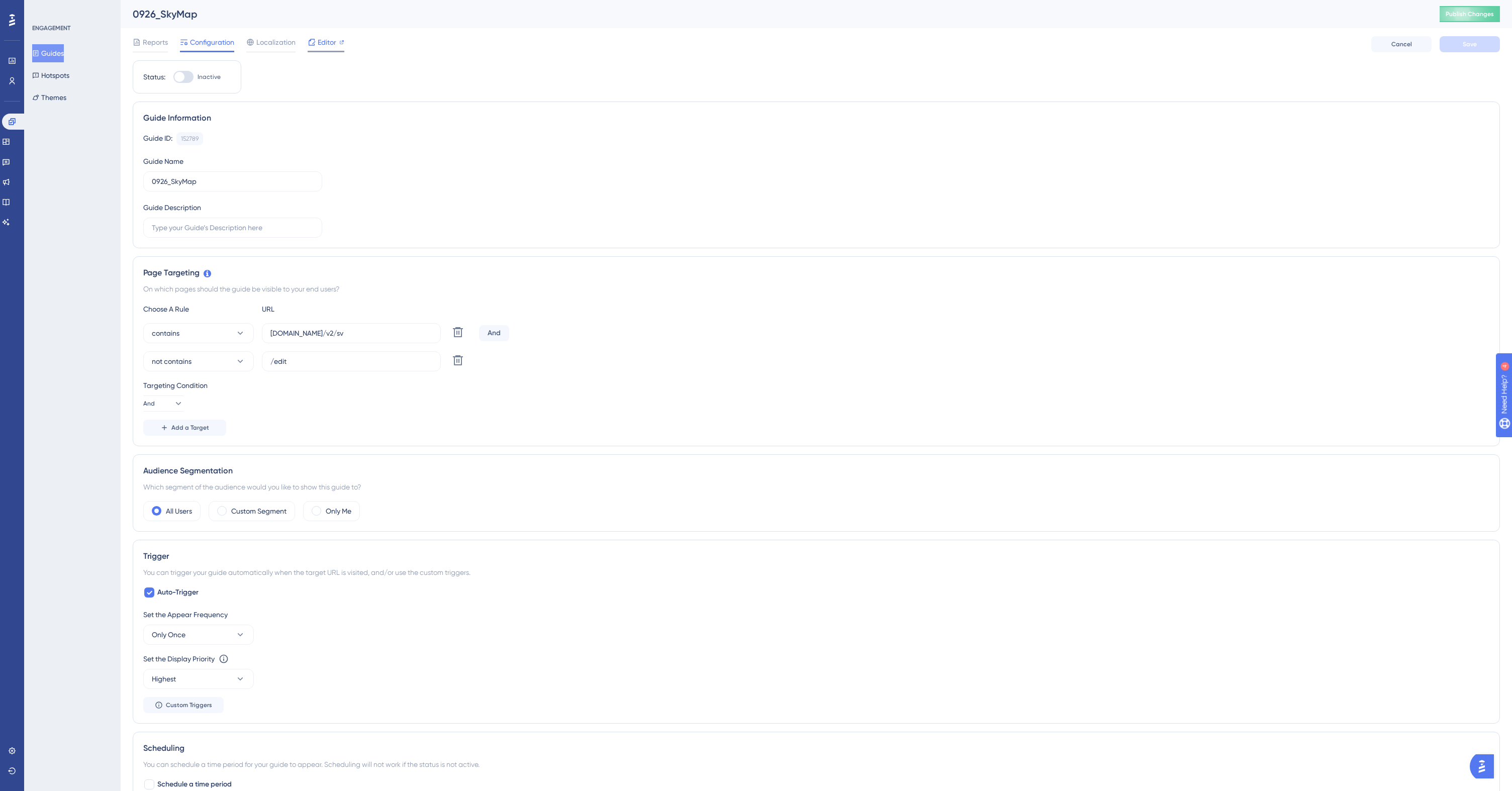
click at [320, 40] on span "Editor" at bounding box center [326, 42] width 19 height 12
click at [64, 94] on button "Themes" at bounding box center [49, 98] width 34 height 18
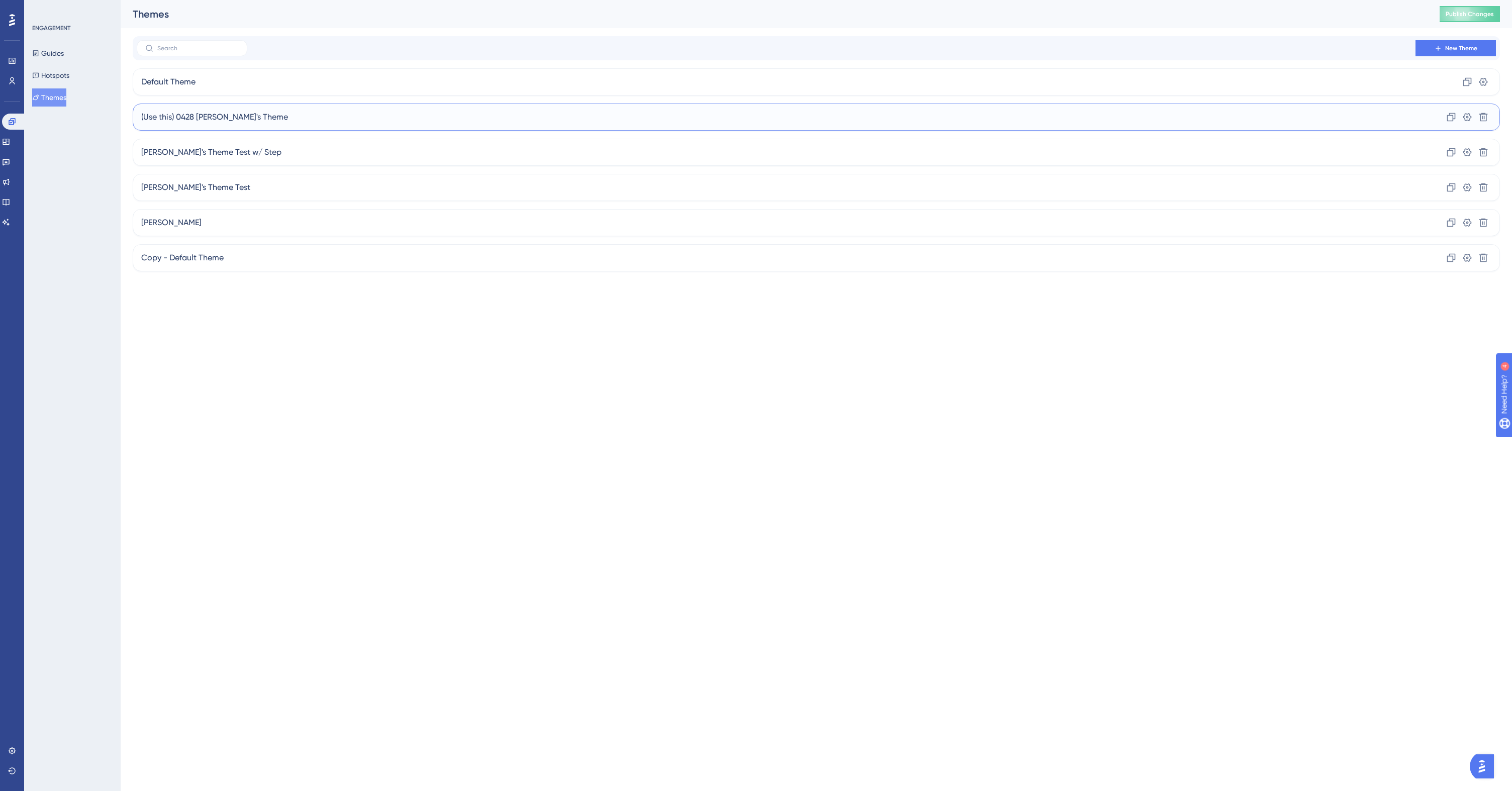
click at [294, 117] on div "(Use this) 0428 [PERSON_NAME]'s Theme Clone Settings Delete" at bounding box center [815, 116] width 1367 height 27
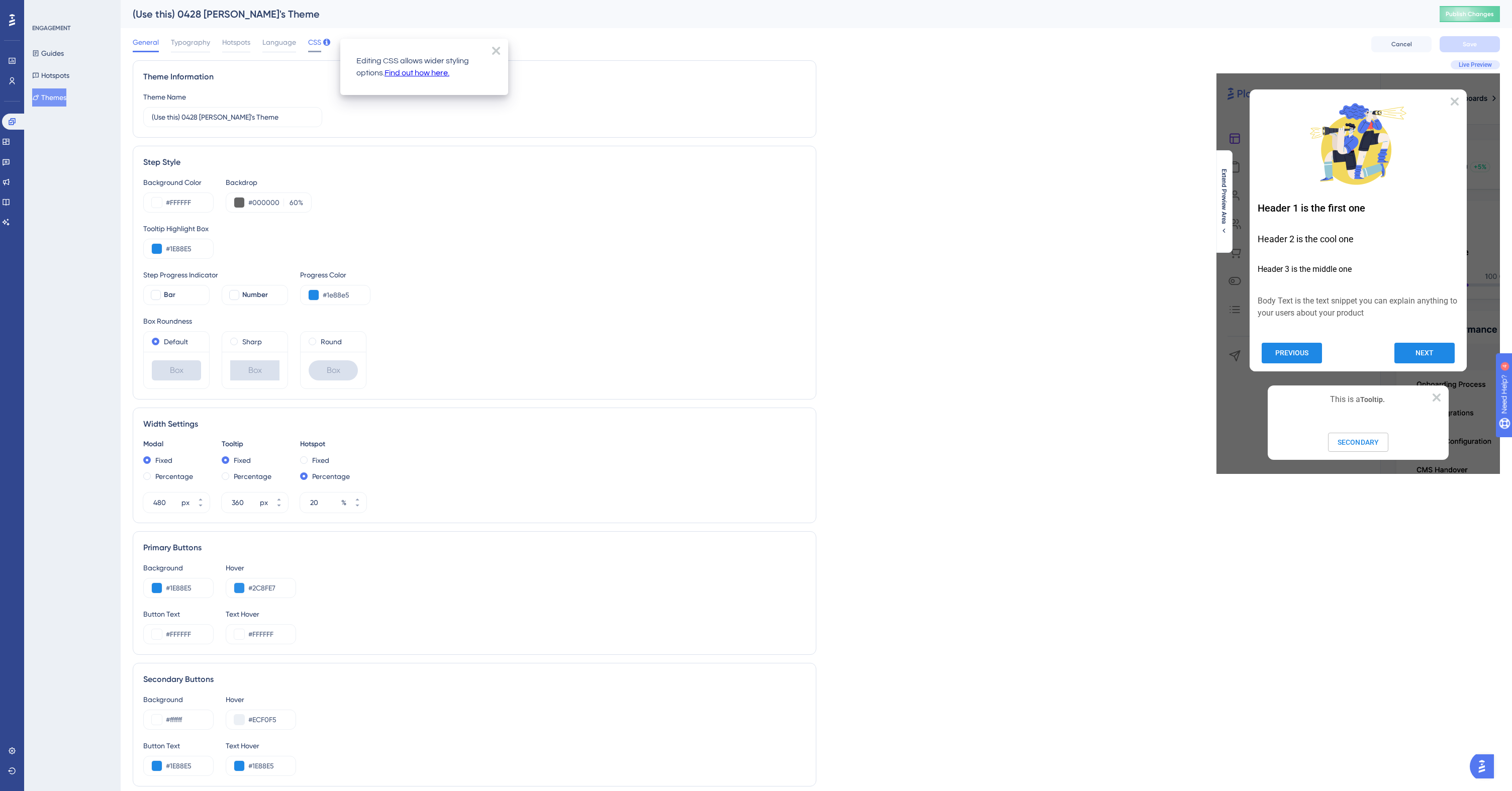
click at [311, 42] on span "CSS" at bounding box center [315, 42] width 13 height 12
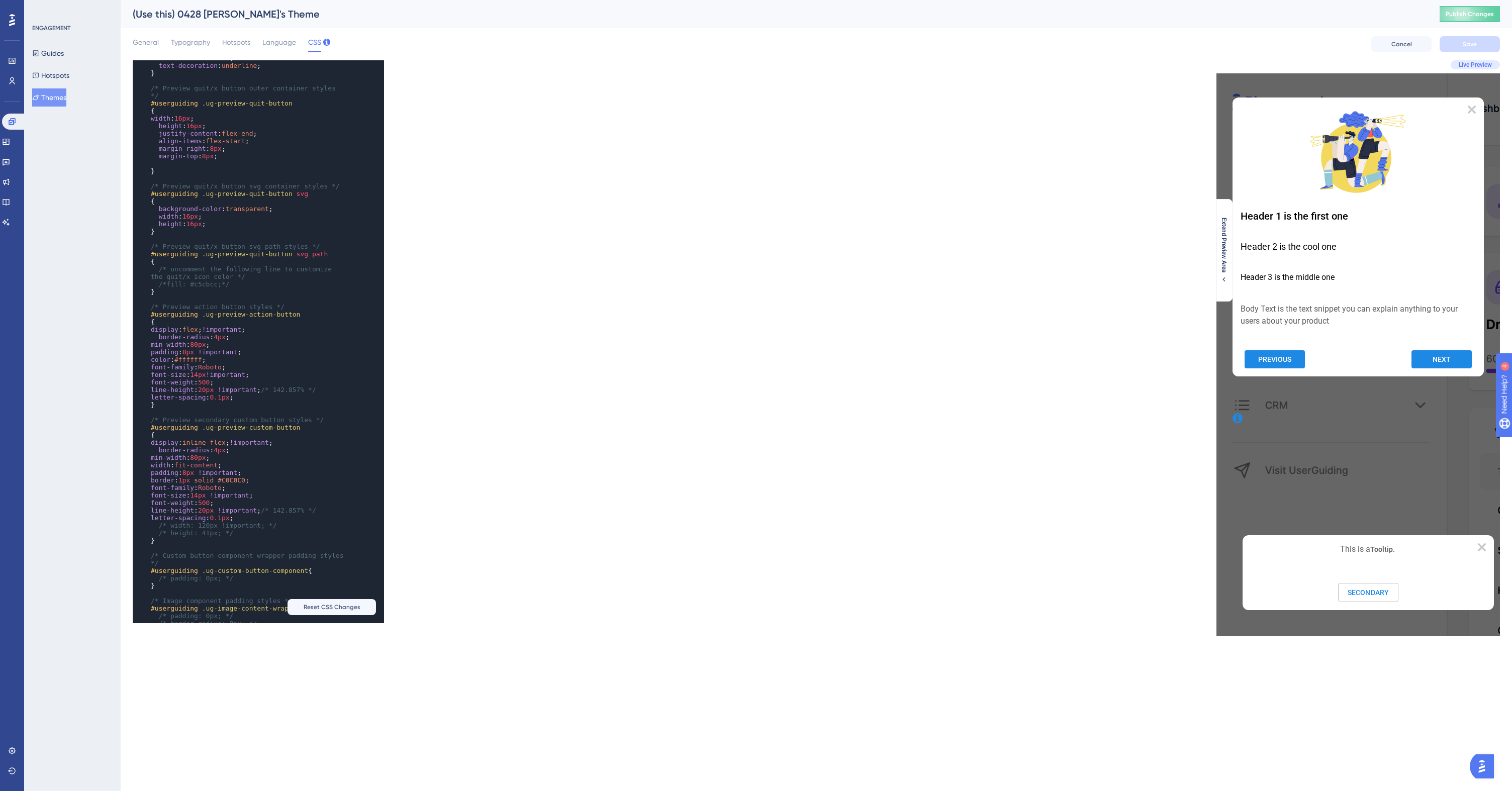
scroll to position [1153, 0]
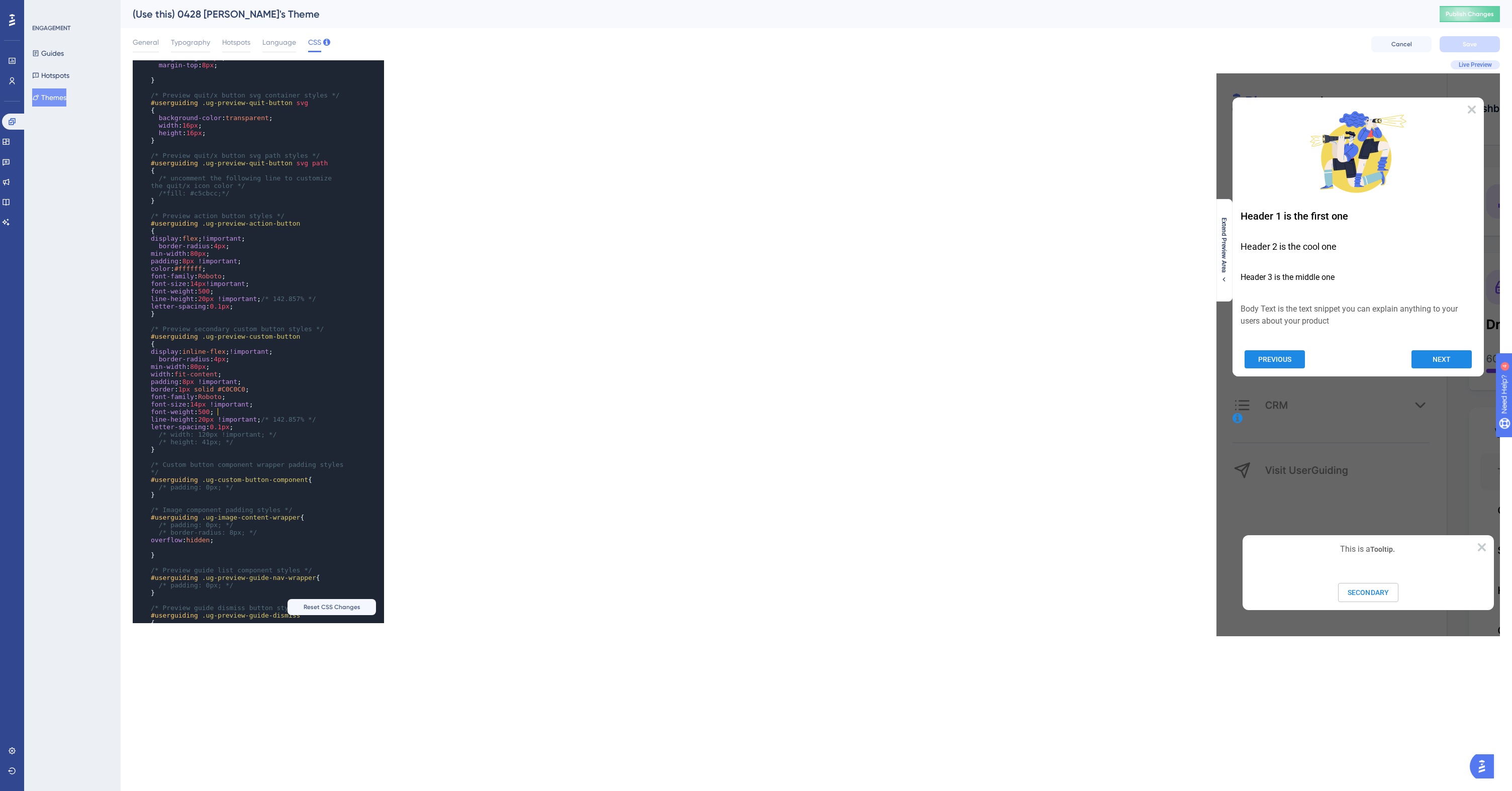
click at [275, 413] on pre "font-weight : 500 ;" at bounding box center [248, 412] width 199 height 8
click at [274, 366] on pre "min-width : 80px ;" at bounding box center [248, 367] width 199 height 8
click at [262, 426] on pre "letter-spacing : 0.1px ;" at bounding box center [248, 427] width 199 height 8
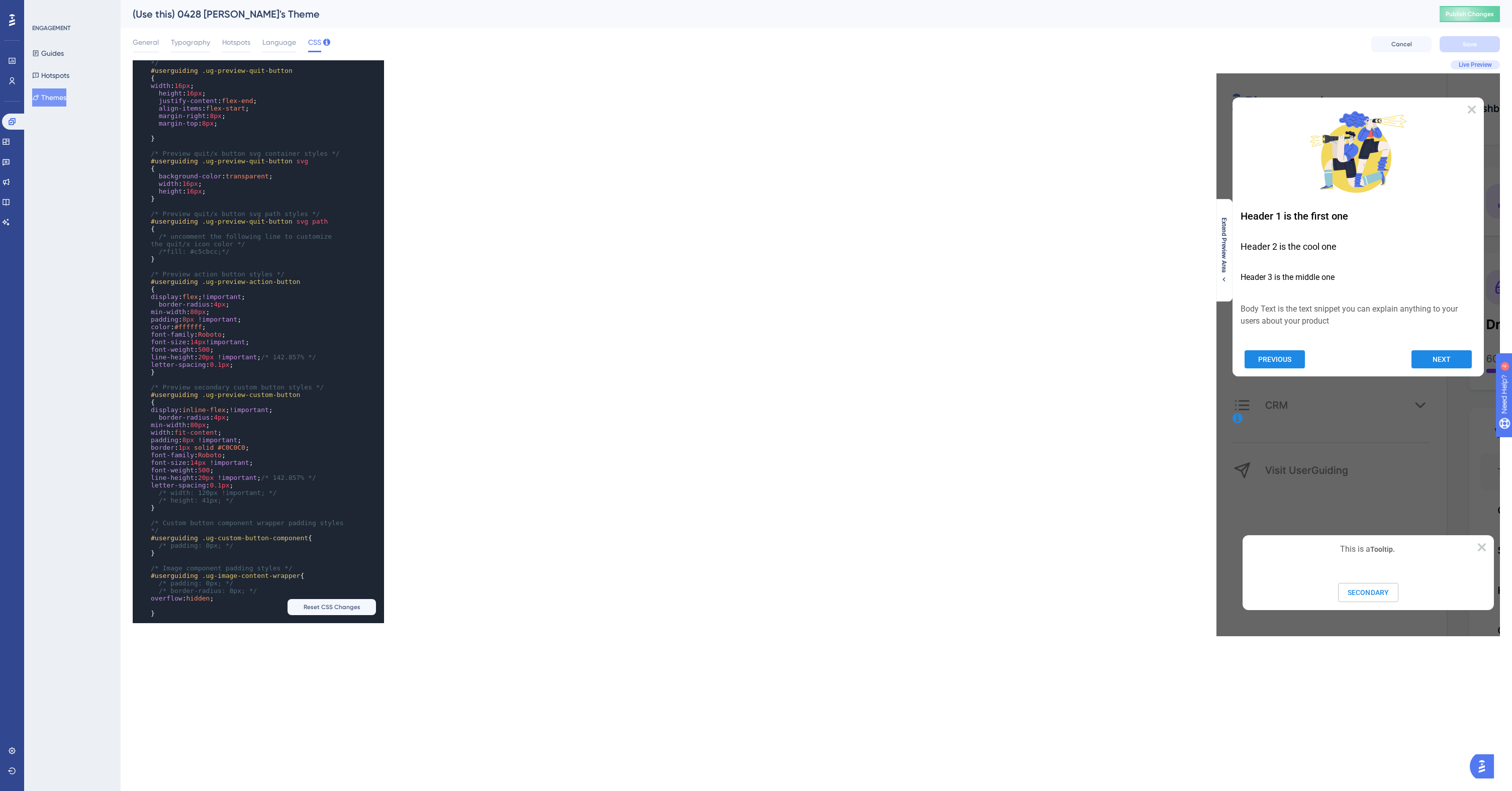
click at [288, 488] on pre "letter-spacing : 0.1px ;" at bounding box center [248, 486] width 199 height 8
click at [312, 366] on pre "letter-spacing : 0.1px ;" at bounding box center [248, 365] width 199 height 8
click at [286, 447] on pre "border : 1px solid #C0C0C0 ;" at bounding box center [248, 448] width 199 height 8
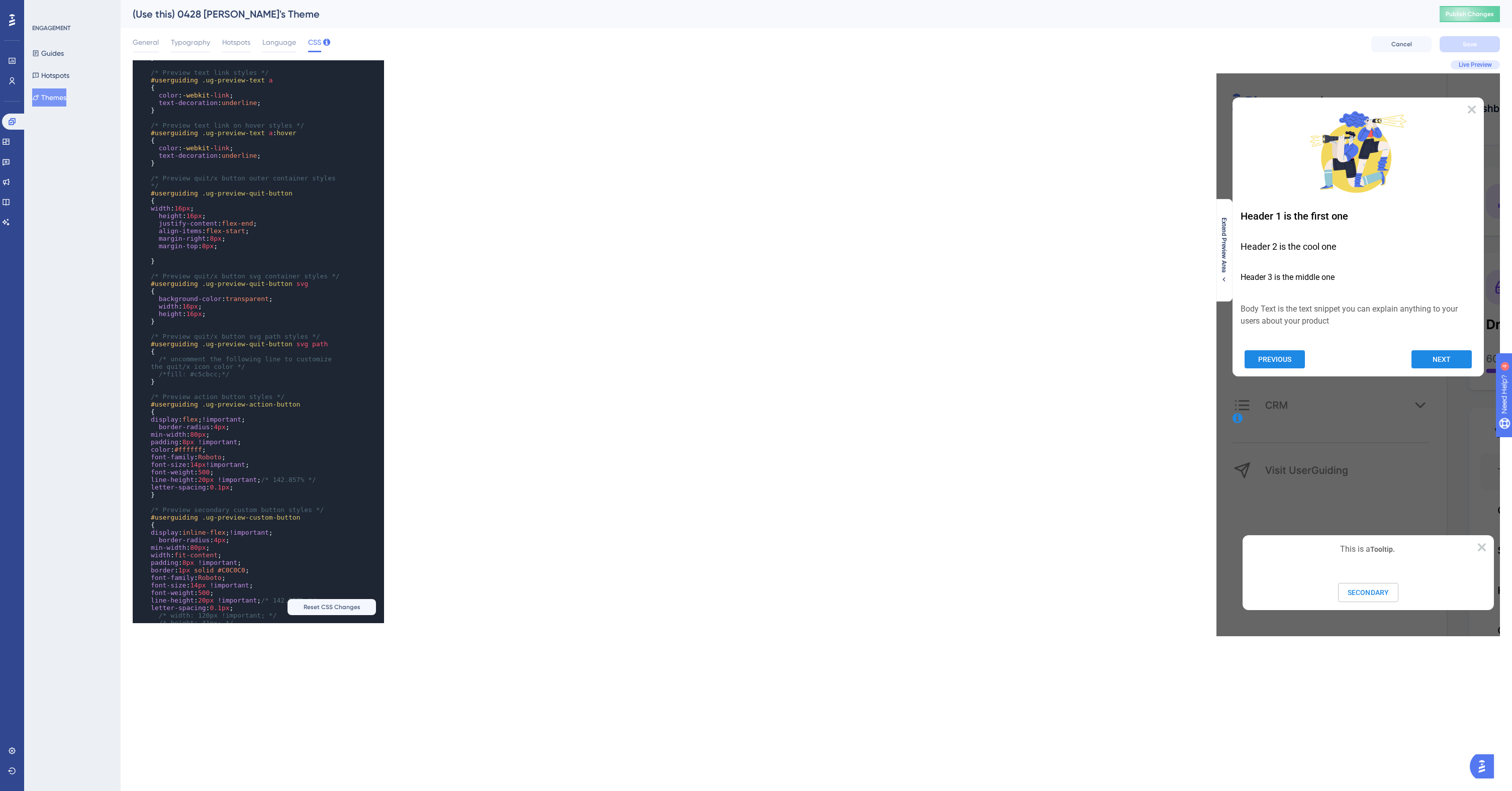
scroll to position [960, 0]
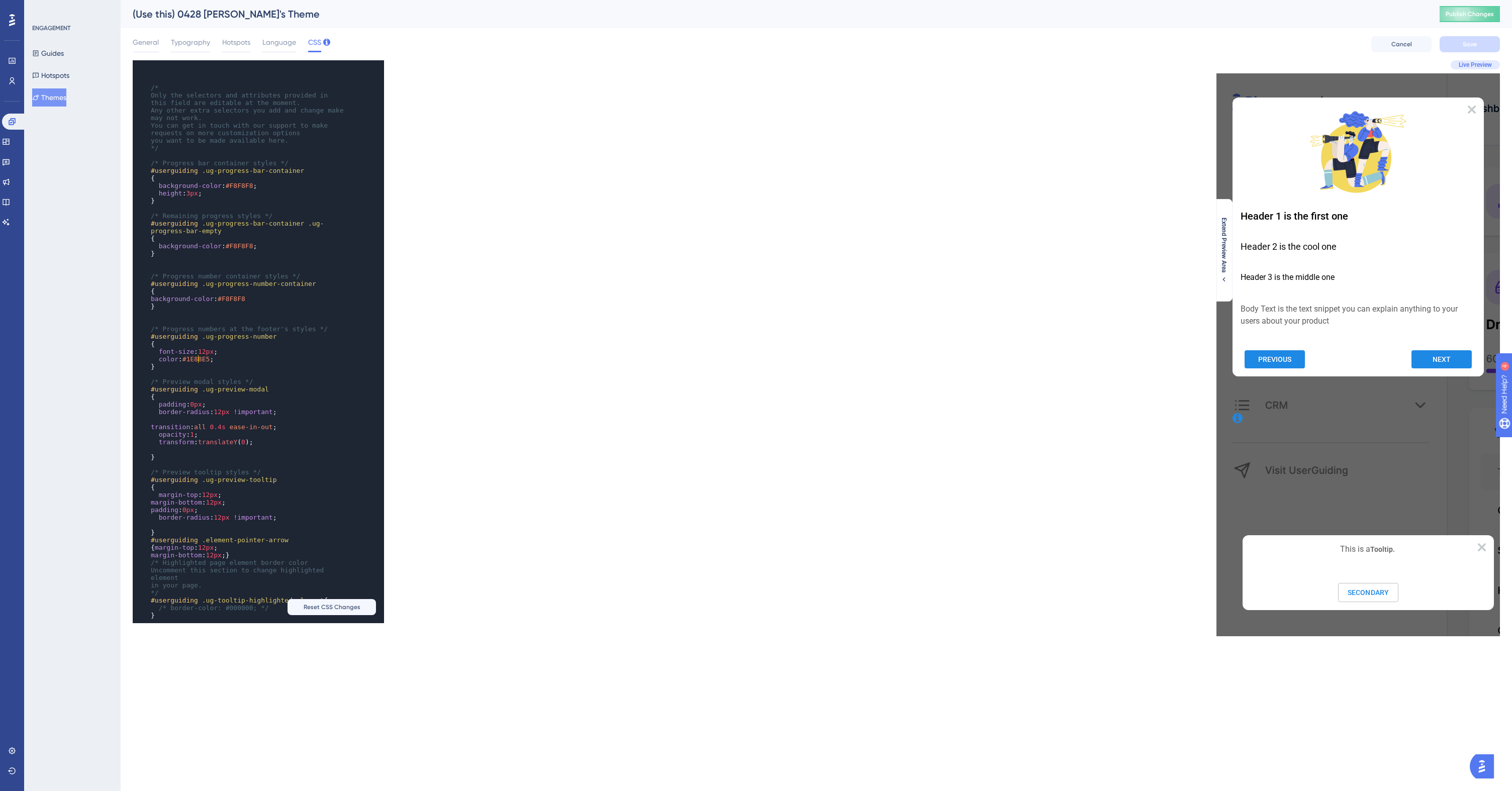
click at [198, 360] on span "#1E88E5" at bounding box center [196, 359] width 28 height 8
type textarea "1E88E5"
click at [198, 360] on span "#1E88E5" at bounding box center [196, 359] width 28 height 8
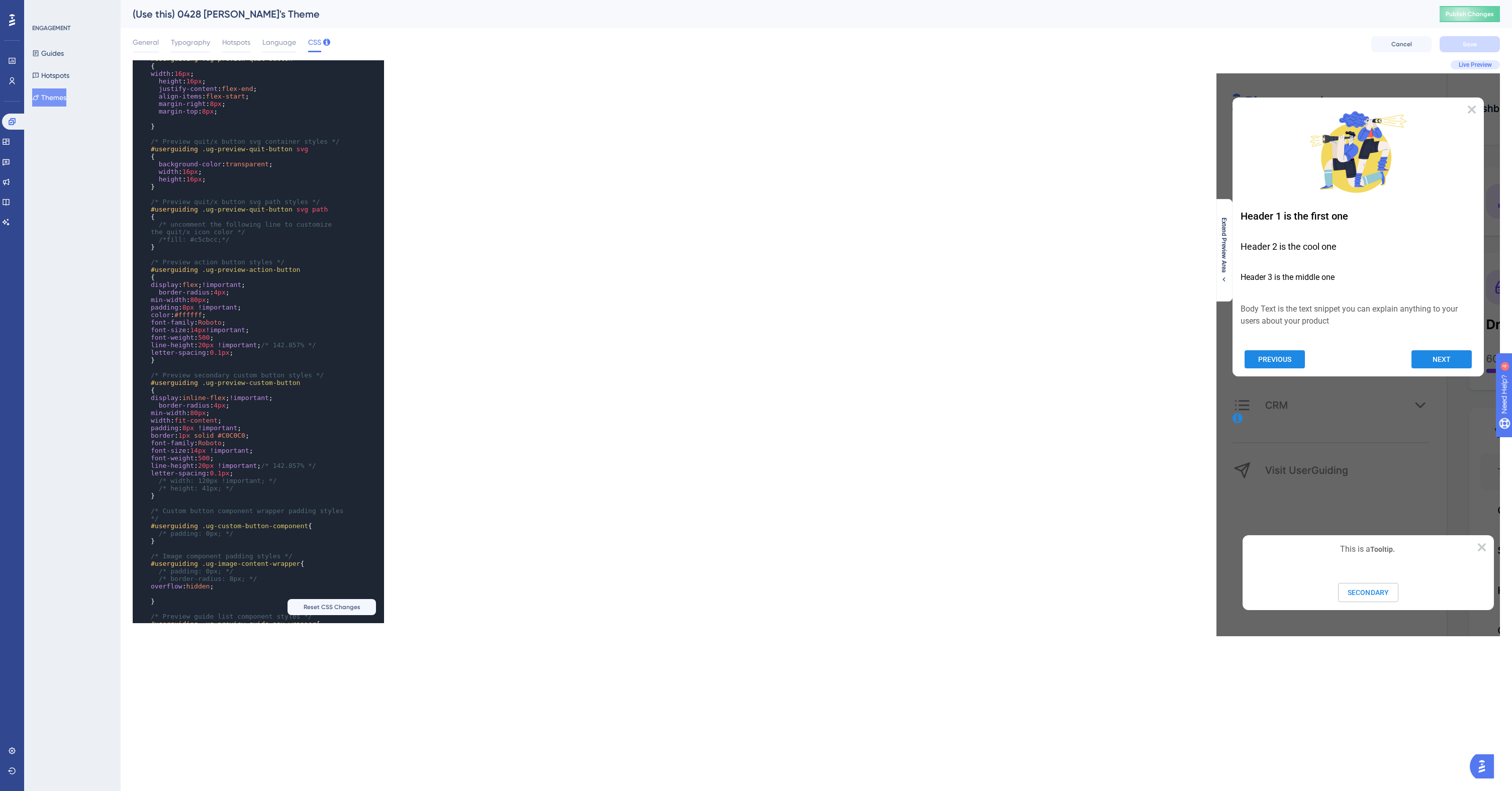
click at [239, 434] on span "#C0C0C0" at bounding box center [232, 436] width 28 height 8
type textarea "C0C0C0"
click at [239, 434] on span "#C0C0C0" at bounding box center [232, 436] width 28 height 8
paste textarea "Code editor"
click at [289, 432] on pre "border : 1px solid #1E88E5 ;" at bounding box center [248, 436] width 199 height 8
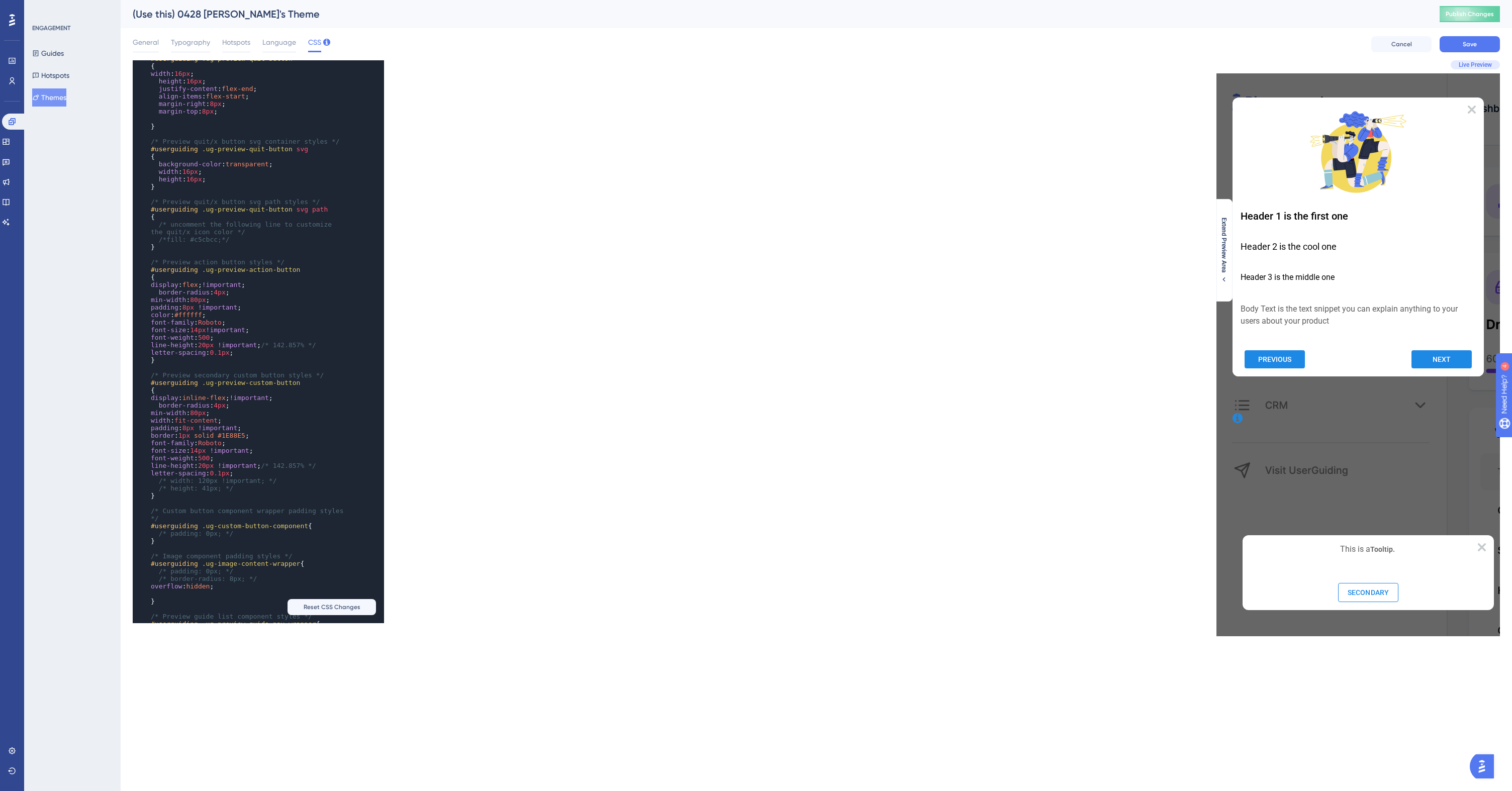
click at [979, 354] on div "Live Preview Extend Preview Area" at bounding box center [1158, 348] width 684 height 576
click at [1471, 41] on span "Save" at bounding box center [1469, 44] width 14 height 8
click at [1461, 19] on button "Publish Changes" at bounding box center [1469, 14] width 61 height 16
click at [1421, 12] on div "(Use this) 0428 [PERSON_NAME]'s Theme Publish Changes" at bounding box center [816, 14] width 1392 height 28
click at [64, 54] on button "Guides" at bounding box center [48, 53] width 32 height 18
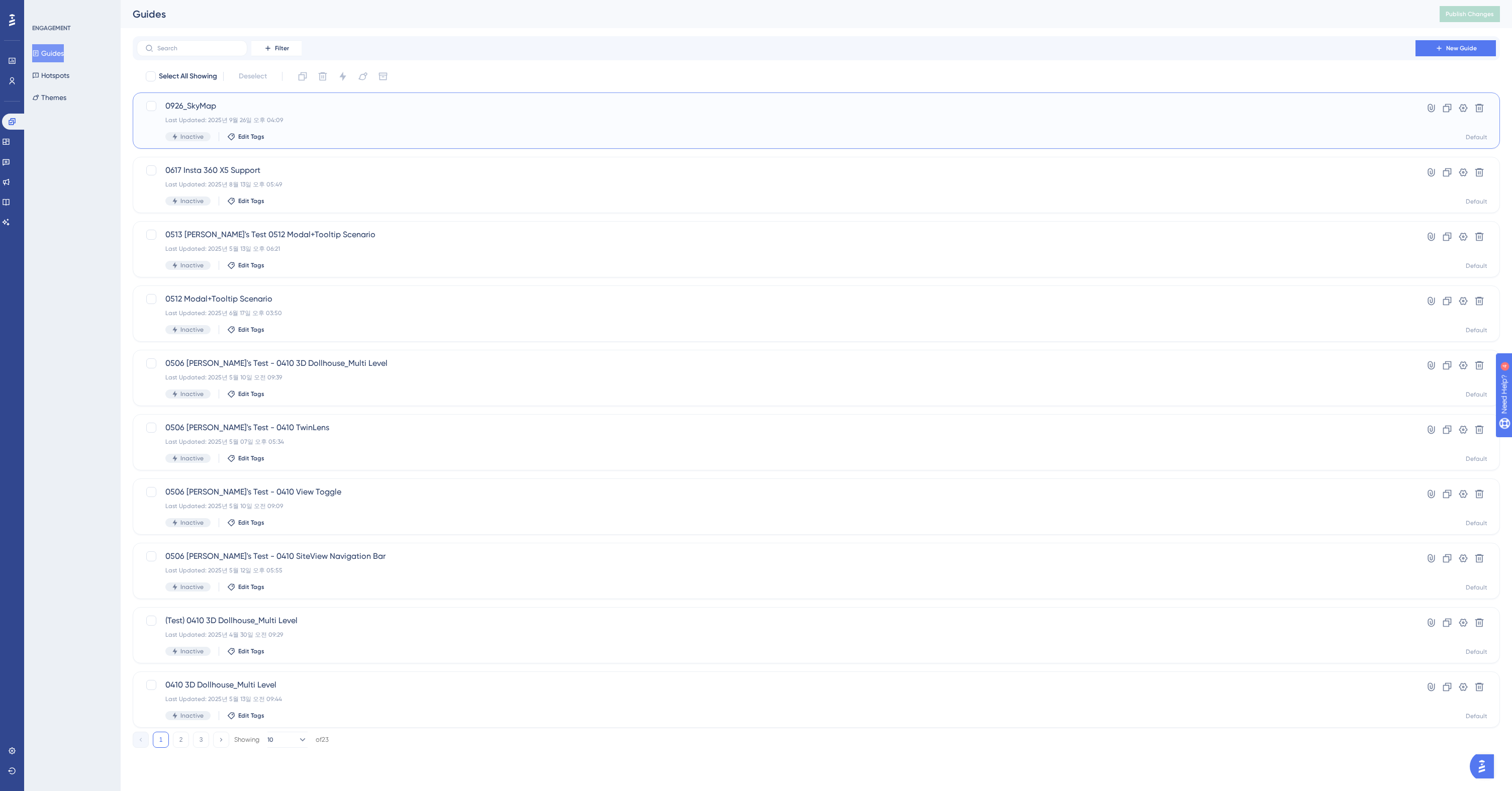
click at [973, 113] on div "0926_SkyMap Last Updated: 2025년 9월 26일 오후 04:09 Inactive Edit Tags" at bounding box center [775, 119] width 1221 height 41
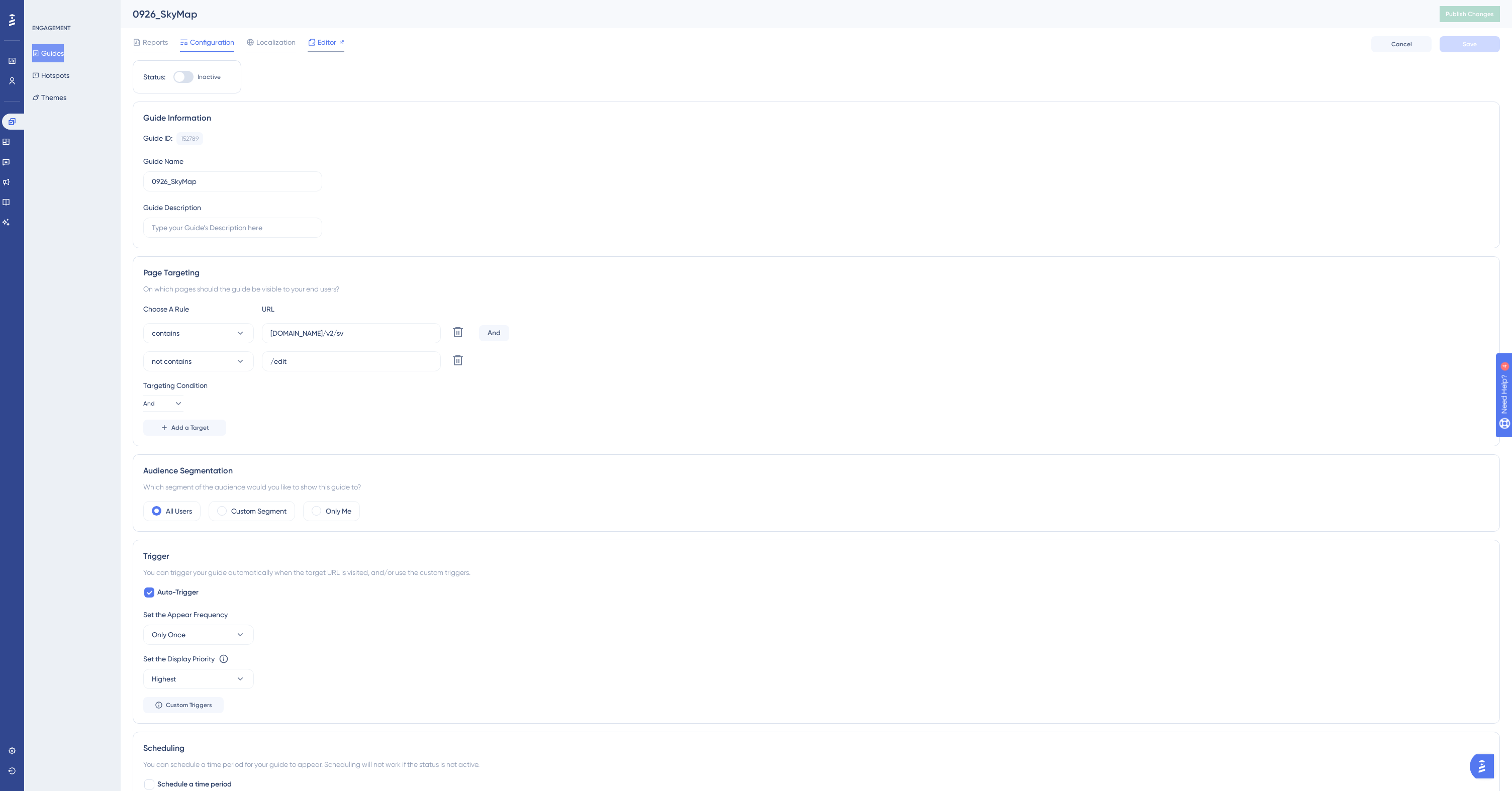
click at [338, 42] on div "Editor" at bounding box center [325, 42] width 37 height 12
click at [304, 18] on div "0926_SkyMap" at bounding box center [773, 14] width 1282 height 14
click at [62, 49] on button "Guides" at bounding box center [48, 53] width 32 height 18
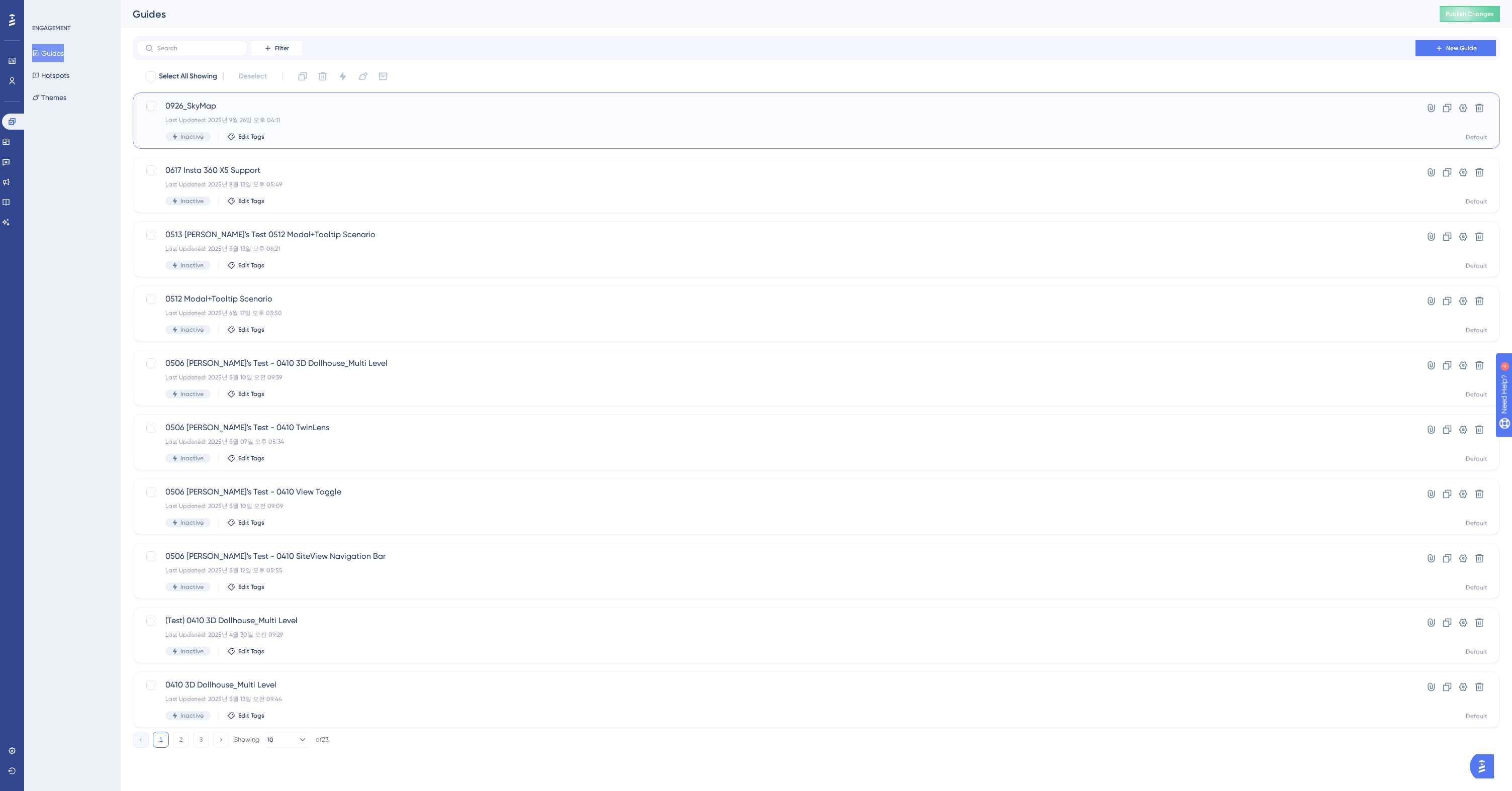
click at [237, 108] on span "0926_SkyMap" at bounding box center [775, 105] width 1221 height 12
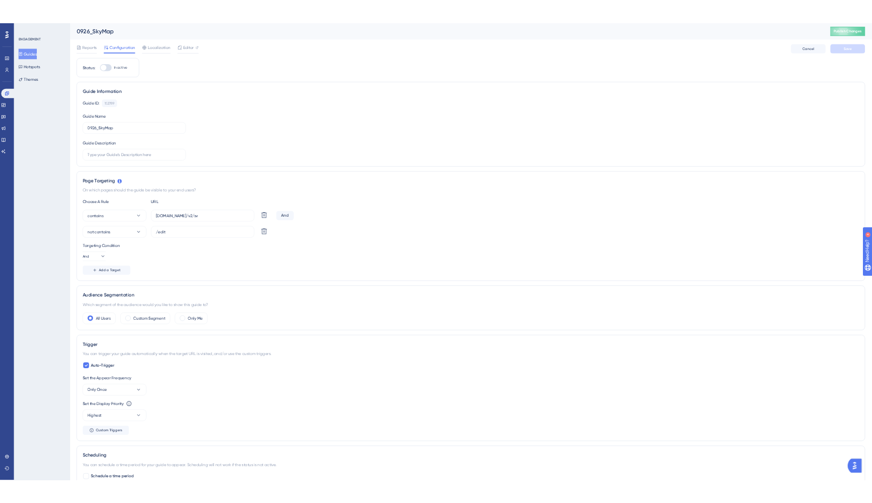
scroll to position [1, 0]
